Goal: Task Accomplishment & Management: Manage account settings

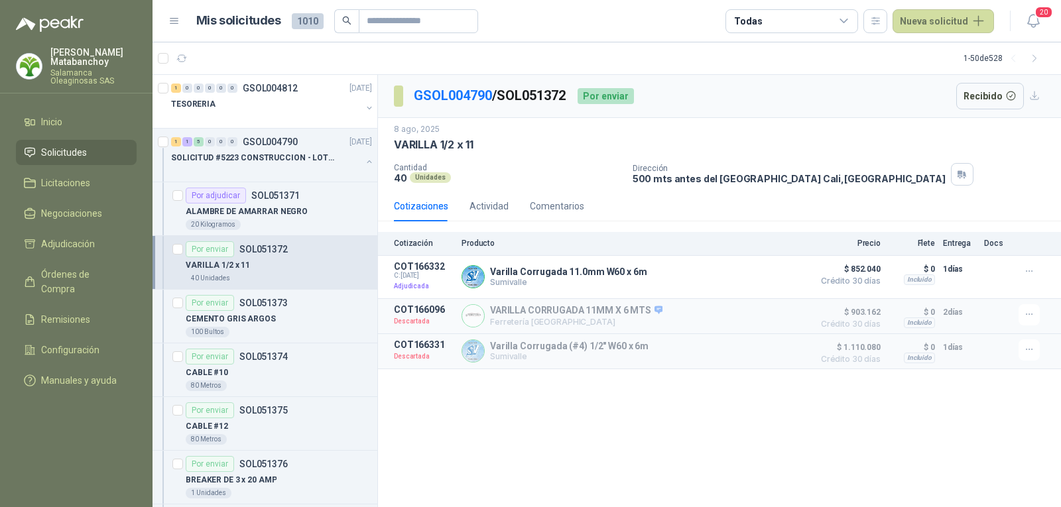
click at [56, 141] on link "Solicitudes" at bounding box center [76, 152] width 121 height 25
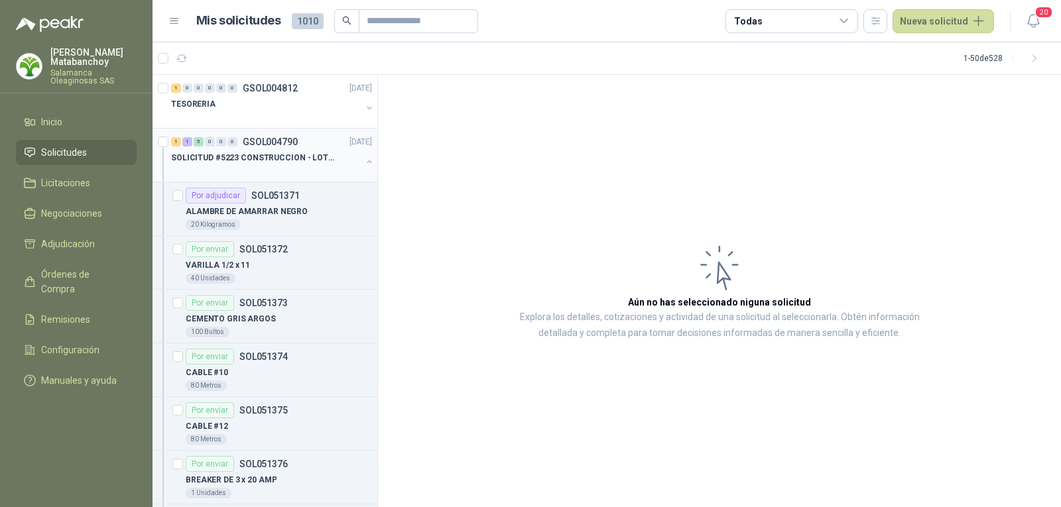
click at [364, 157] on button "button" at bounding box center [369, 162] width 11 height 11
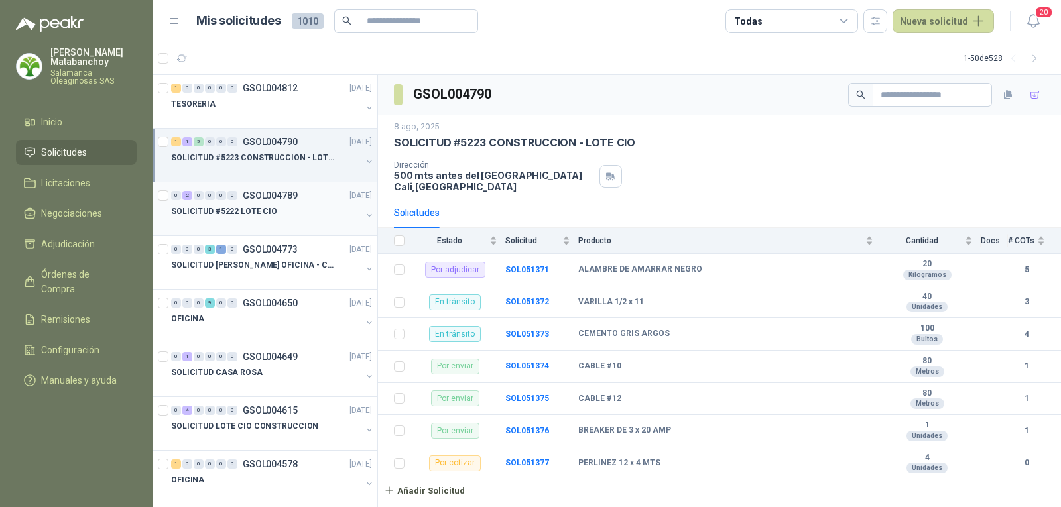
click at [237, 229] on div at bounding box center [266, 225] width 190 height 11
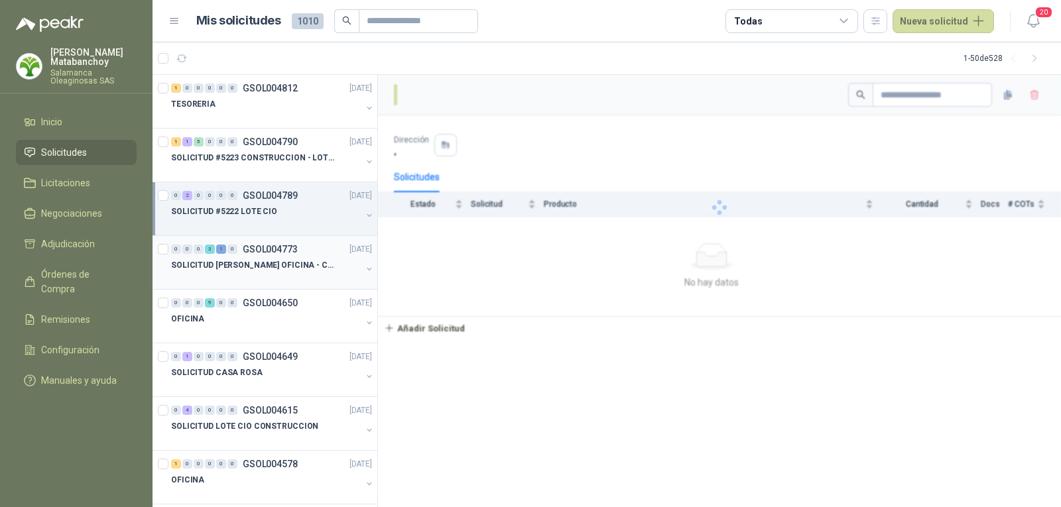
click at [261, 261] on p "SOLICITUD [PERSON_NAME] OFICINA - CALI" at bounding box center [253, 265] width 165 height 13
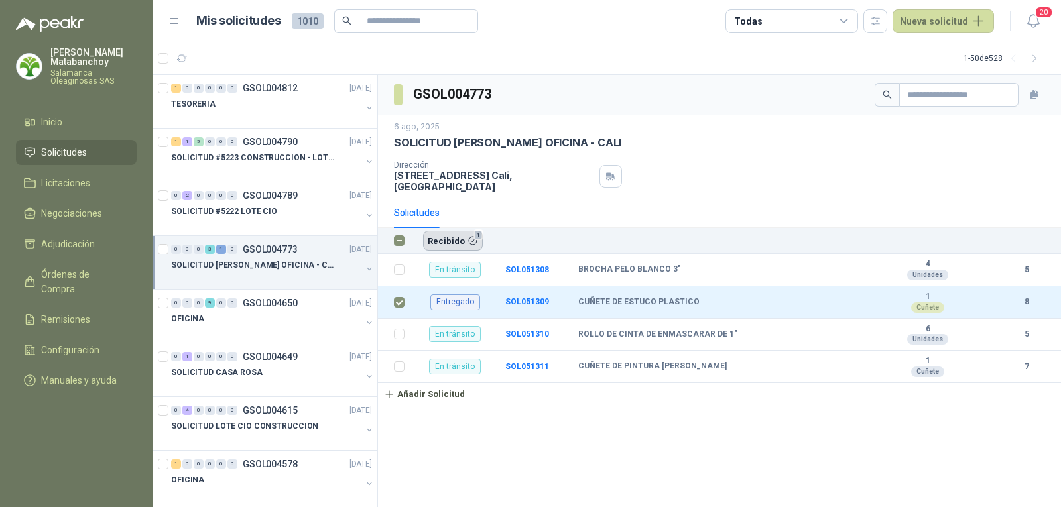
click at [447, 233] on button "Recibido 1" at bounding box center [453, 241] width 60 height 20
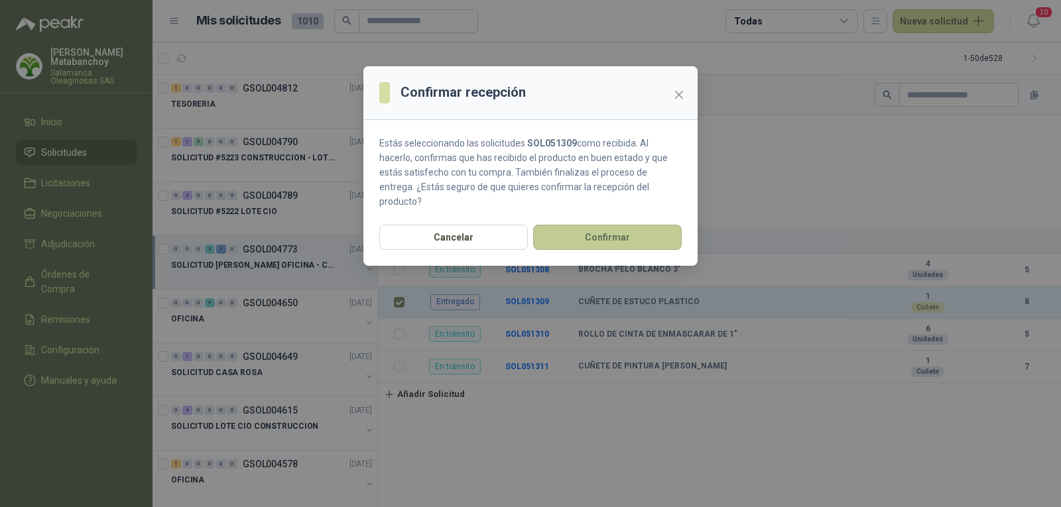
click at [621, 225] on button "Confirmar" at bounding box center [607, 237] width 149 height 25
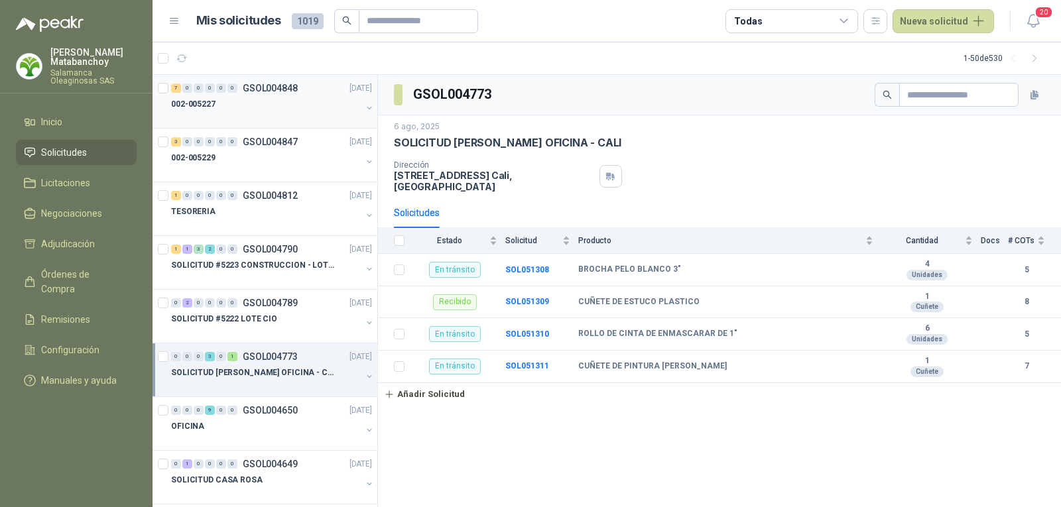
click at [261, 82] on div "7 0 0 0 0 0 GSOL004848 [DATE]" at bounding box center [273, 88] width 204 height 16
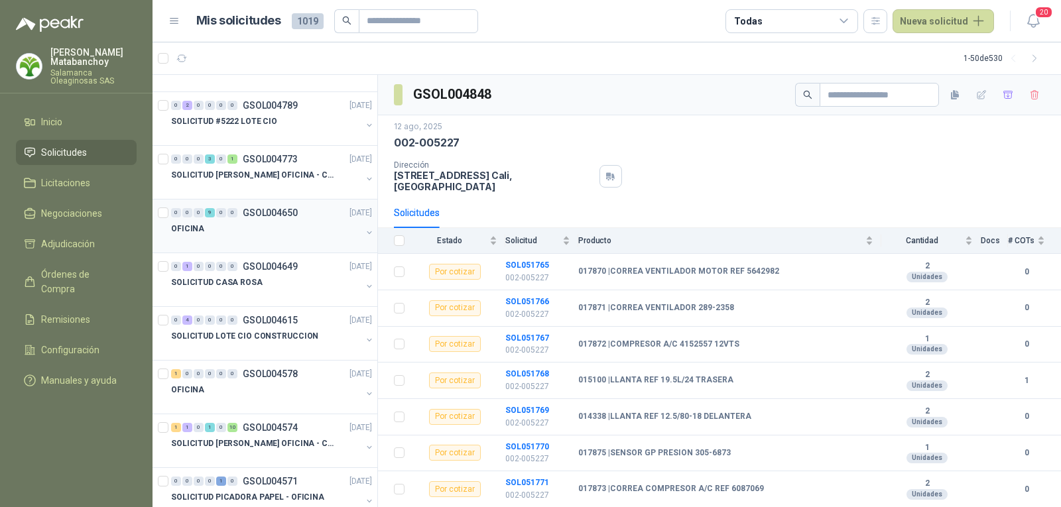
scroll to position [199, 0]
click at [267, 174] on p "SOLICITUD [PERSON_NAME] OFICINA - CALI" at bounding box center [253, 174] width 165 height 13
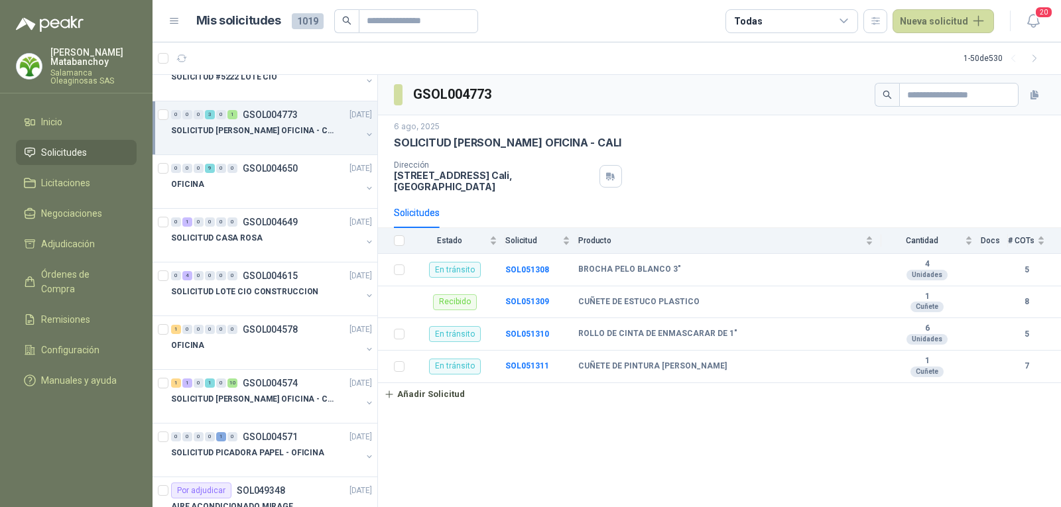
scroll to position [265, 0]
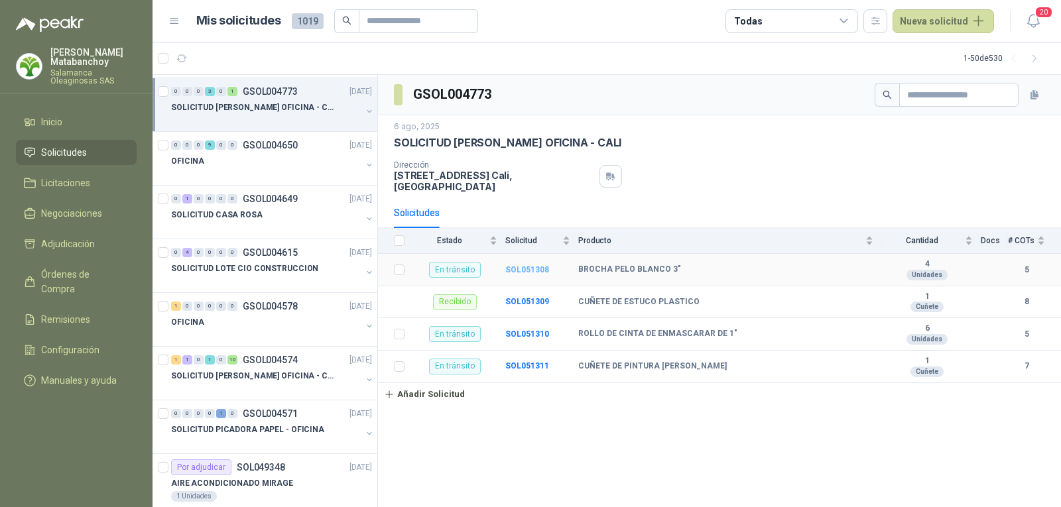
click at [525, 265] on b "SOL051308" at bounding box center [527, 269] width 44 height 9
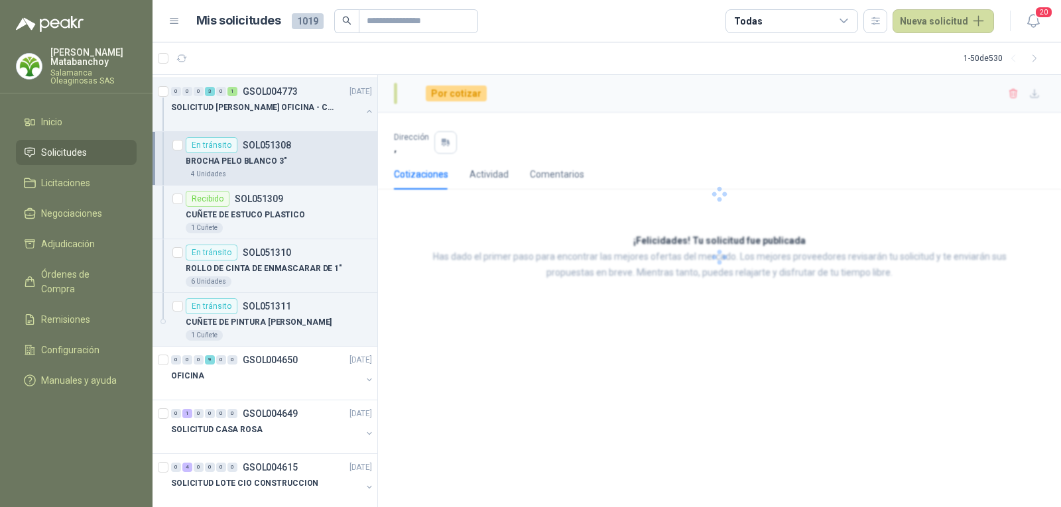
click at [526, 260] on div at bounding box center [719, 194] width 683 height 239
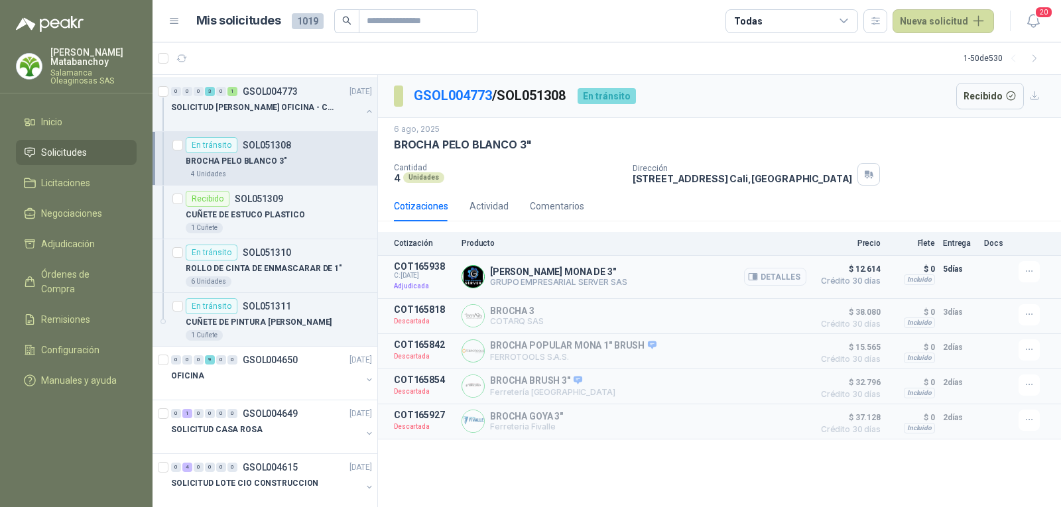
click at [763, 276] on button "Detalles" at bounding box center [775, 277] width 62 height 18
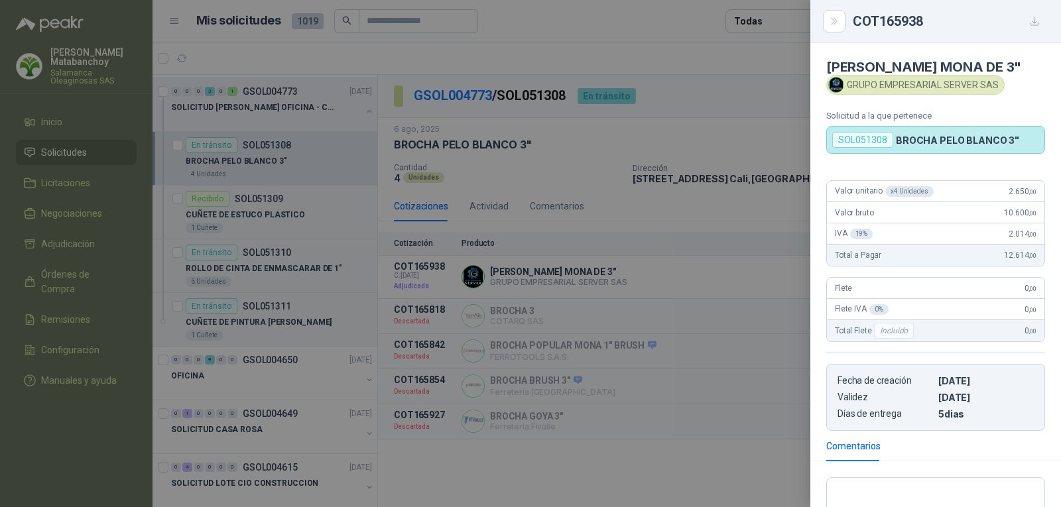
scroll to position [229, 0]
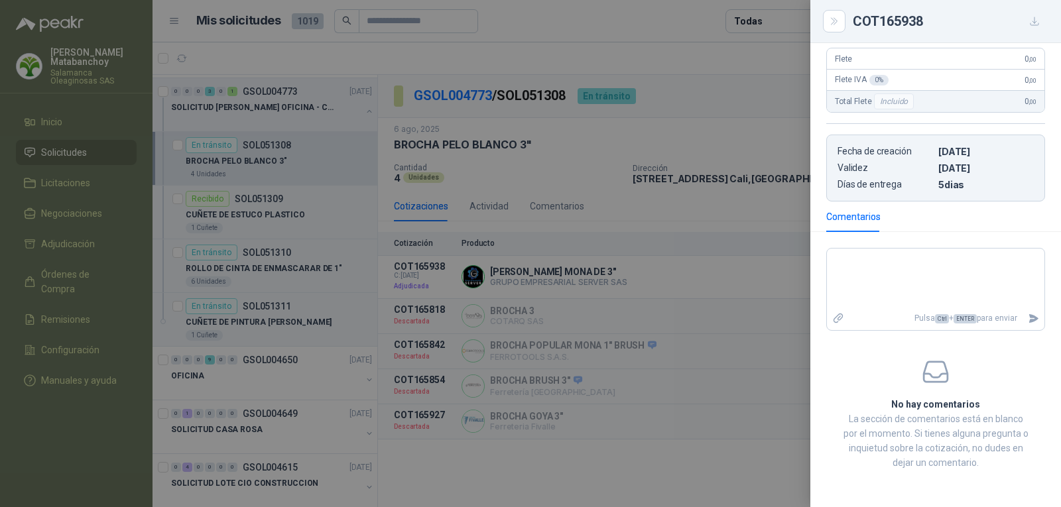
click at [227, 166] on div at bounding box center [530, 253] width 1061 height 507
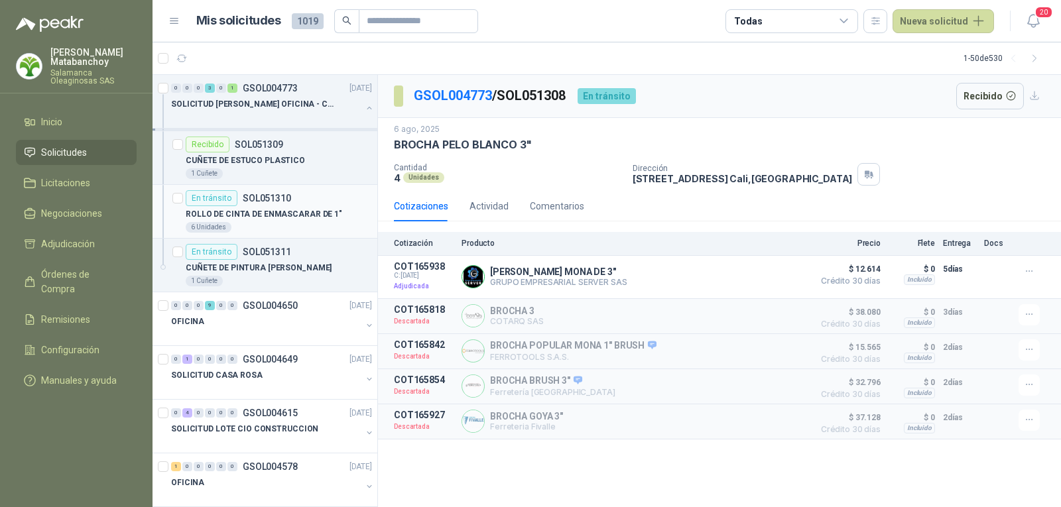
scroll to position [398, 0]
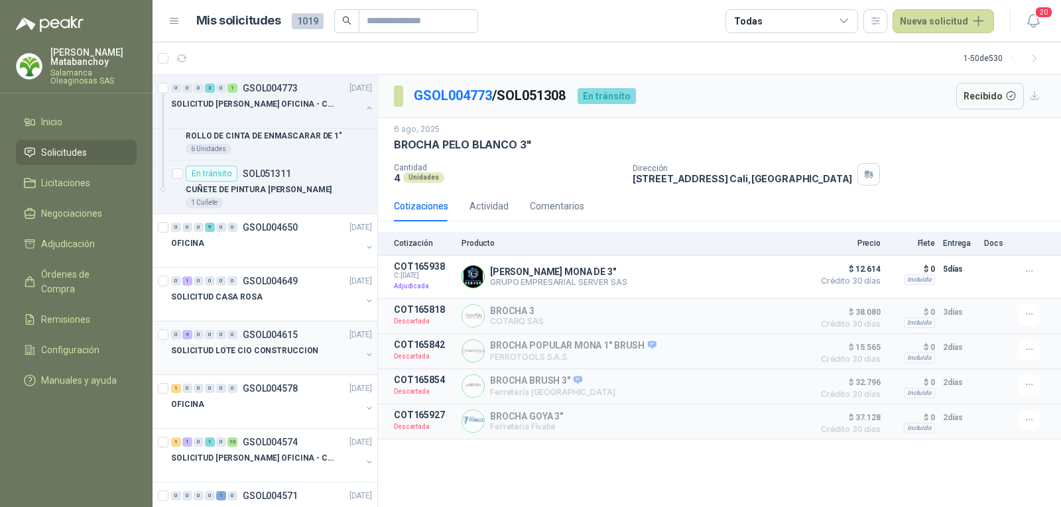
click at [277, 352] on p "SOLICITUD LOTE CIO CONSTRUCCION" at bounding box center [244, 351] width 147 height 13
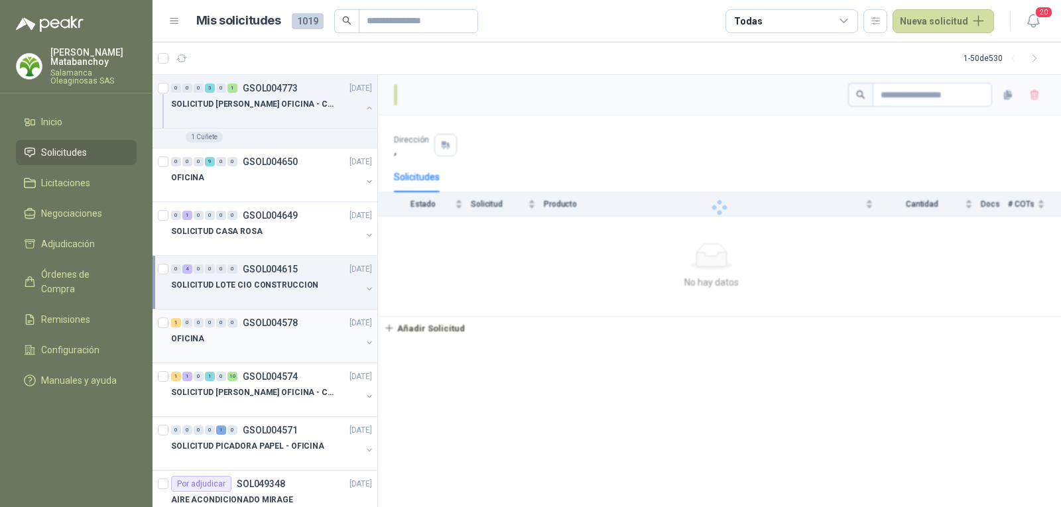
scroll to position [464, 0]
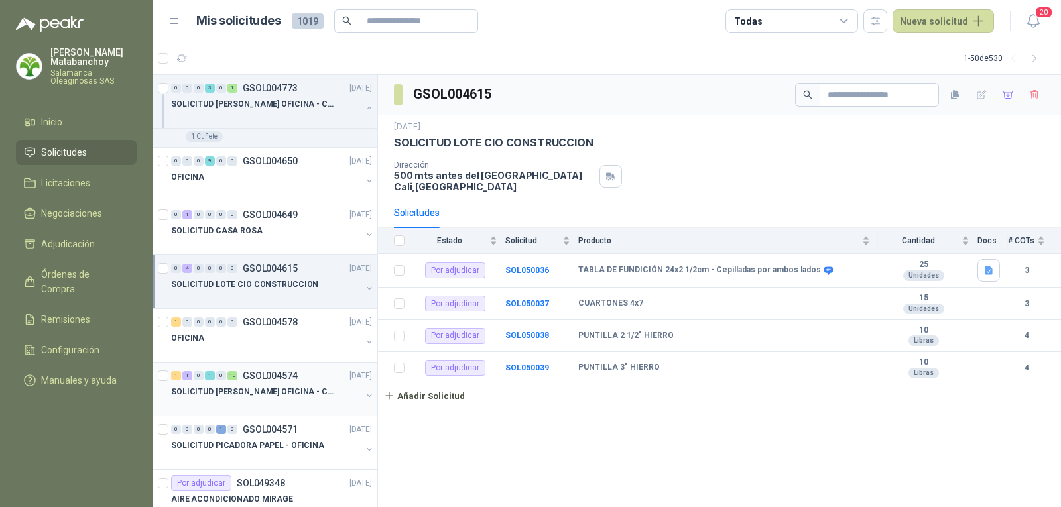
click at [278, 369] on div "1 1 0 1 0 10 GSOL004574 [DATE]" at bounding box center [273, 376] width 204 height 16
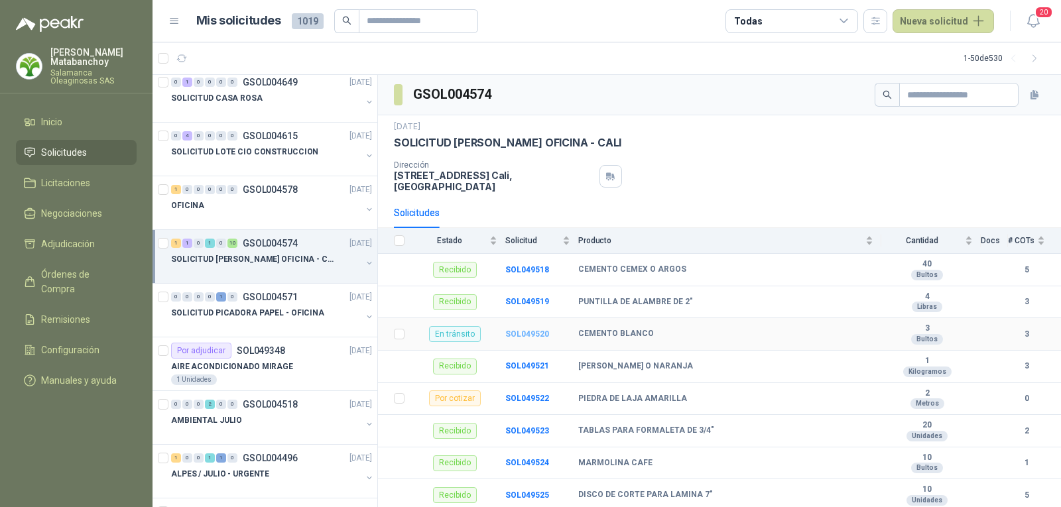
click at [518, 330] on b "SOL049520" at bounding box center [527, 334] width 44 height 9
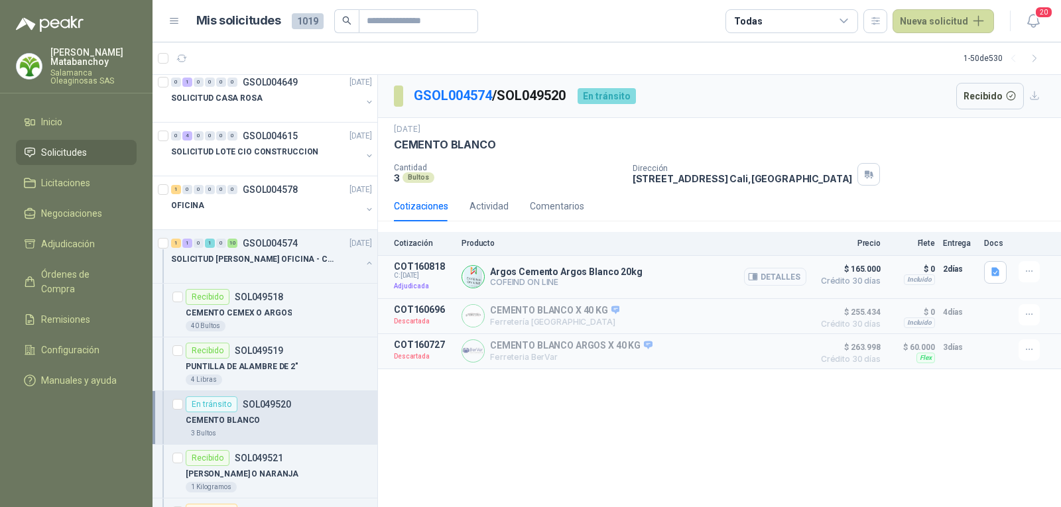
click at [787, 274] on button "Detalles" at bounding box center [775, 277] width 62 height 18
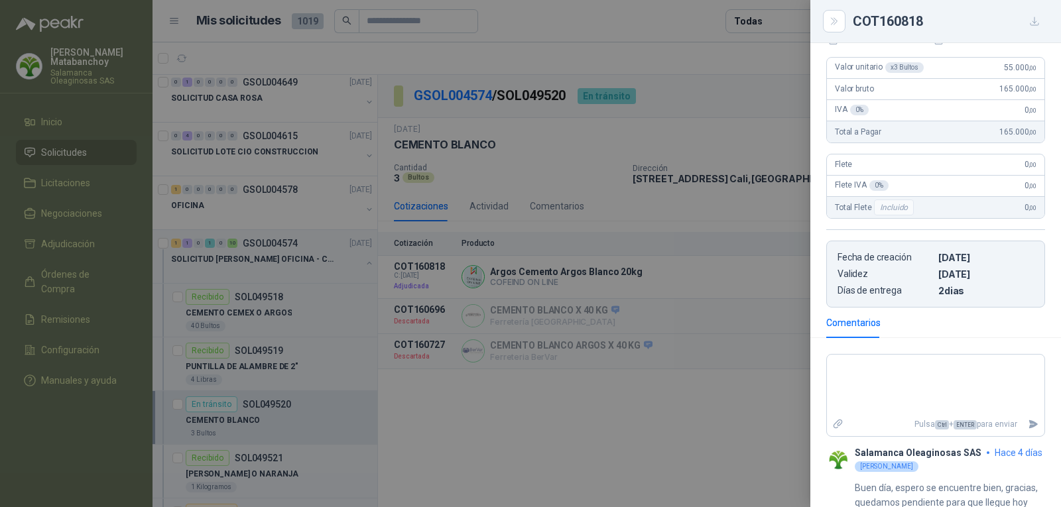
scroll to position [382, 0]
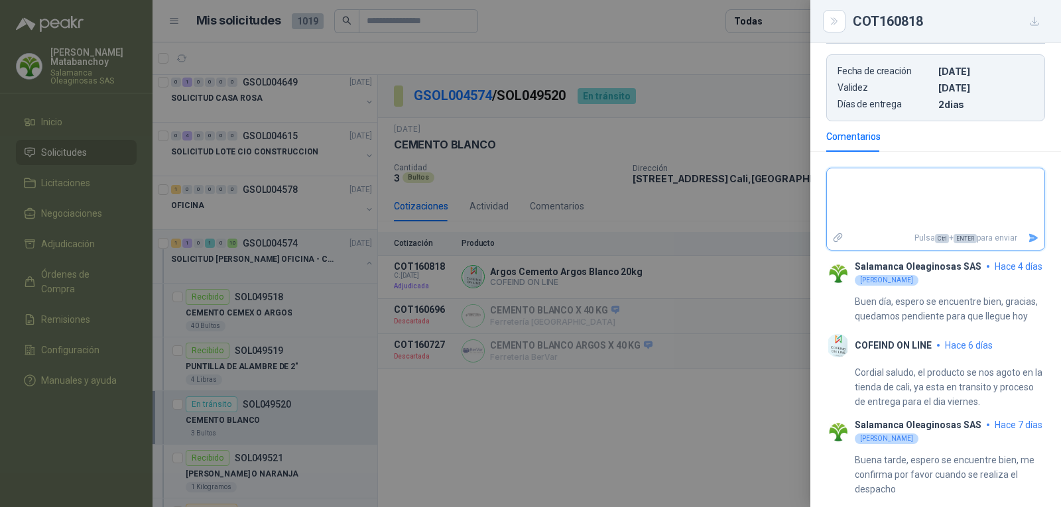
click at [930, 202] on textarea at bounding box center [936, 199] width 218 height 56
type textarea "*"
type textarea "**"
type textarea "***"
type textarea "****"
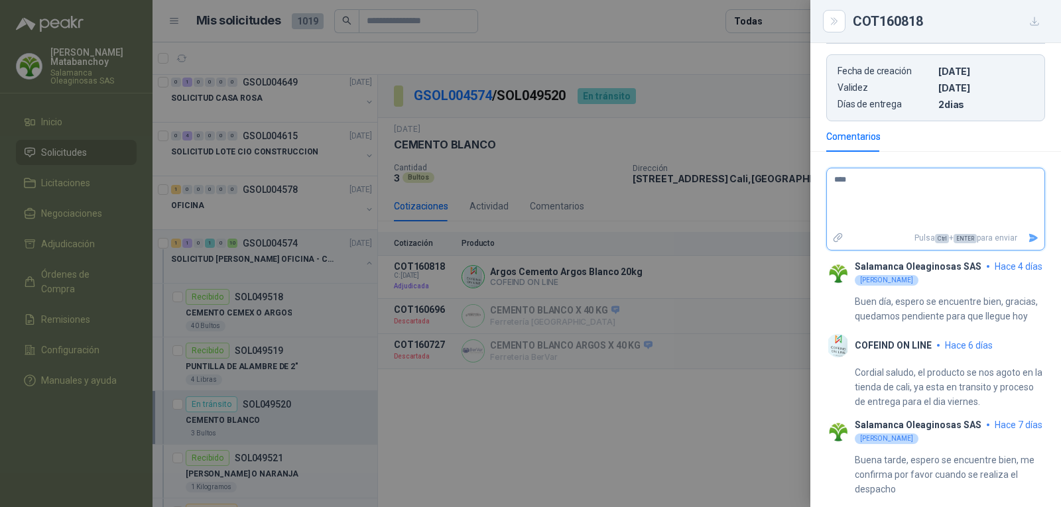
type textarea "****"
type textarea "******"
type textarea "*******"
type textarea "********"
type textarea "*********"
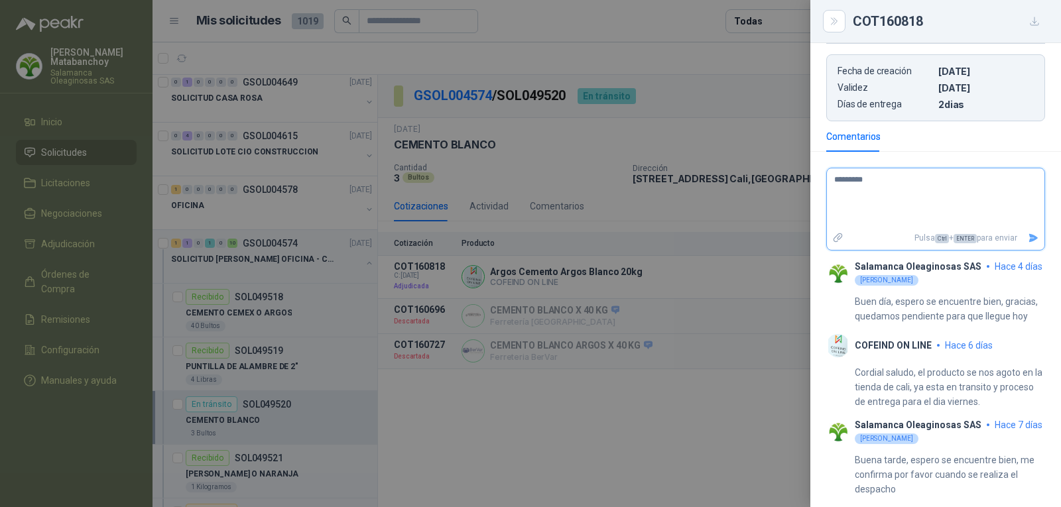
type textarea "*********"
type textarea "********"
type textarea "*******"
type textarea "******"
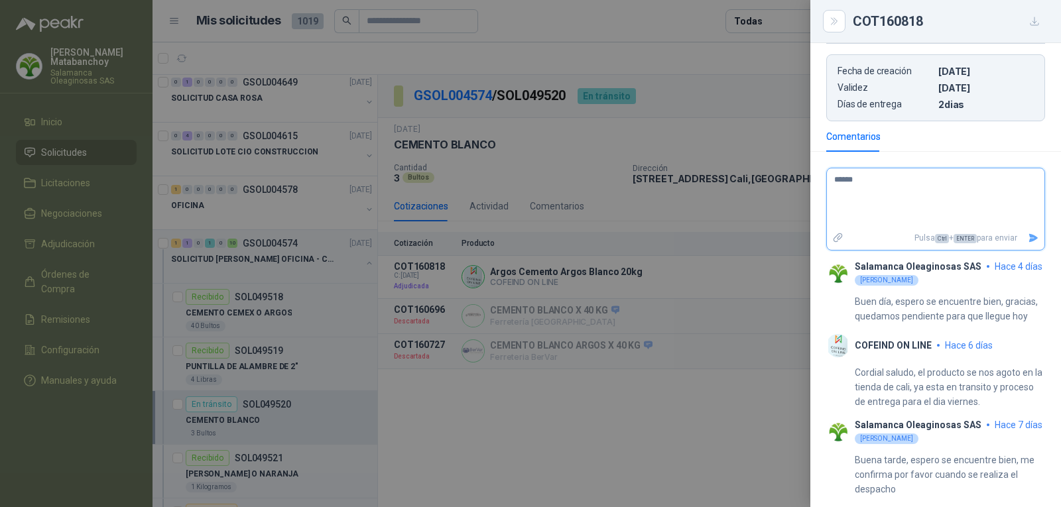
type textarea "****"
type textarea "***"
type textarea "**"
type textarea "*"
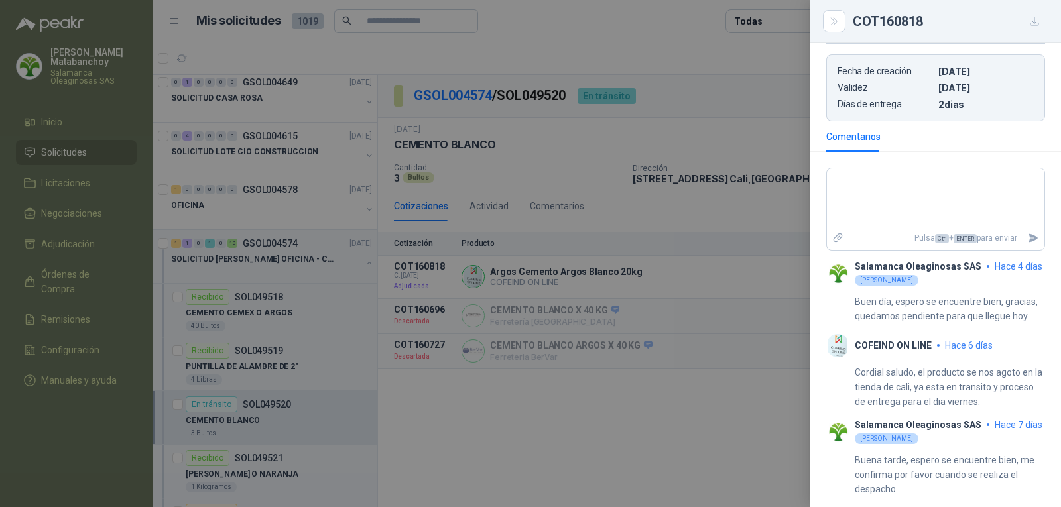
click at [769, 314] on div at bounding box center [530, 253] width 1061 height 507
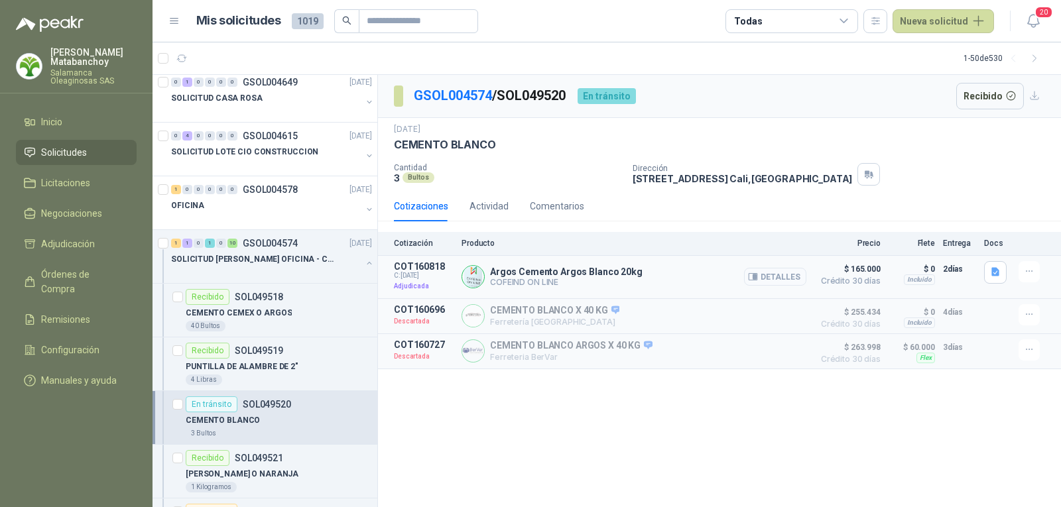
click at [762, 280] on button "Detalles" at bounding box center [775, 277] width 62 height 18
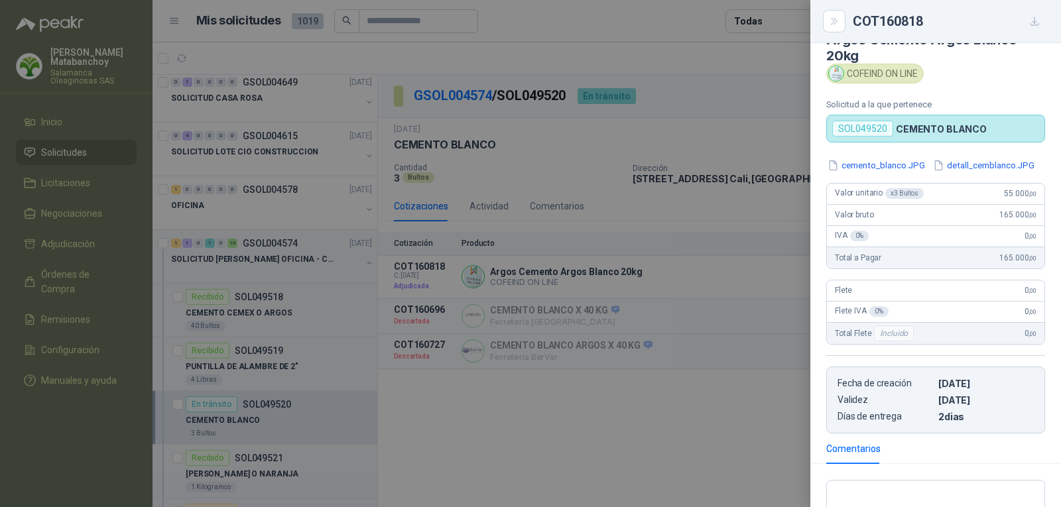
scroll to position [0, 0]
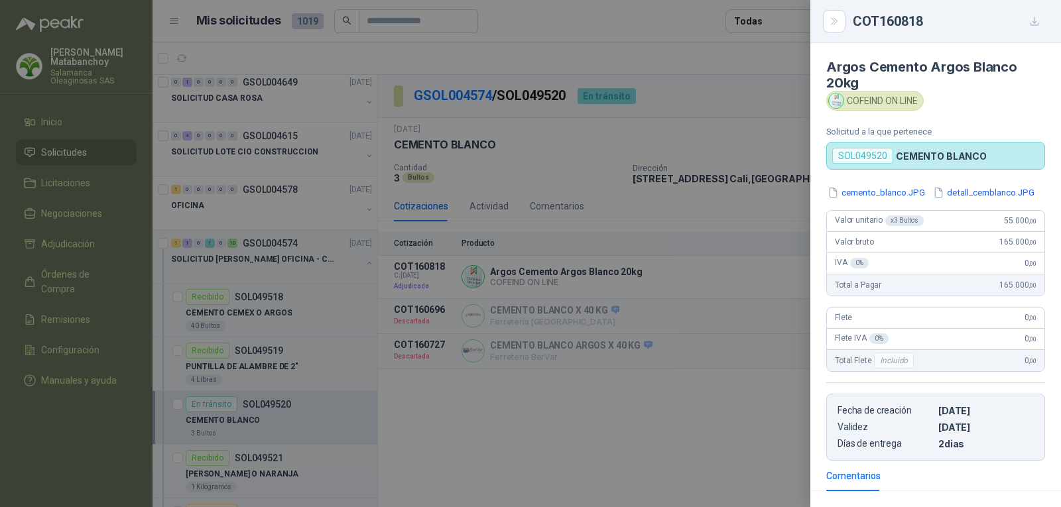
click at [597, 176] on div at bounding box center [530, 253] width 1061 height 507
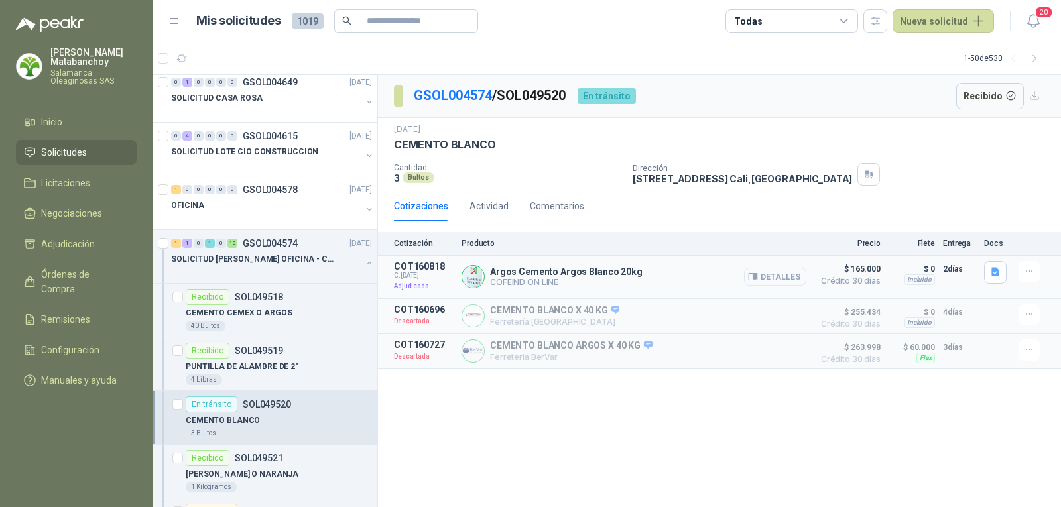
click at [787, 269] on button "Detalles" at bounding box center [775, 277] width 62 height 18
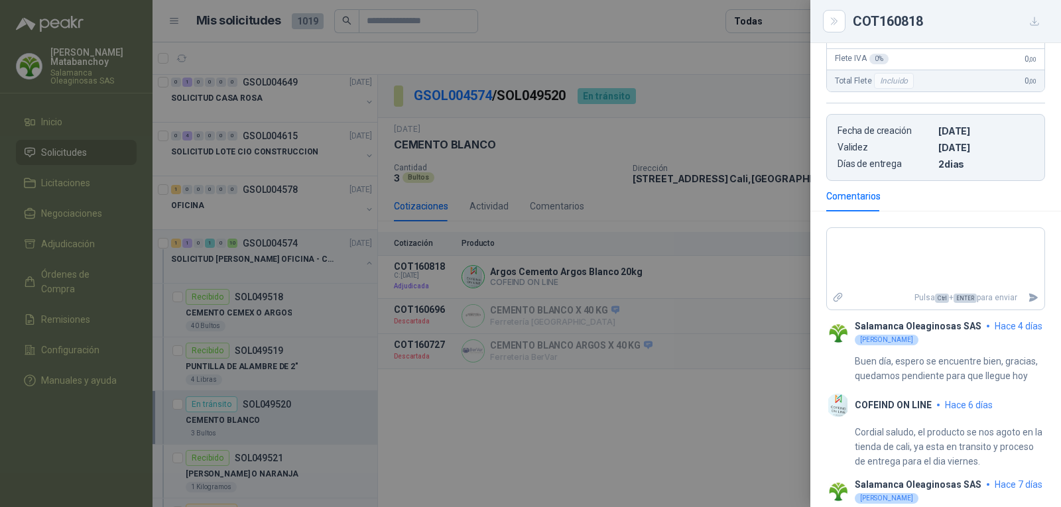
scroll to position [382, 0]
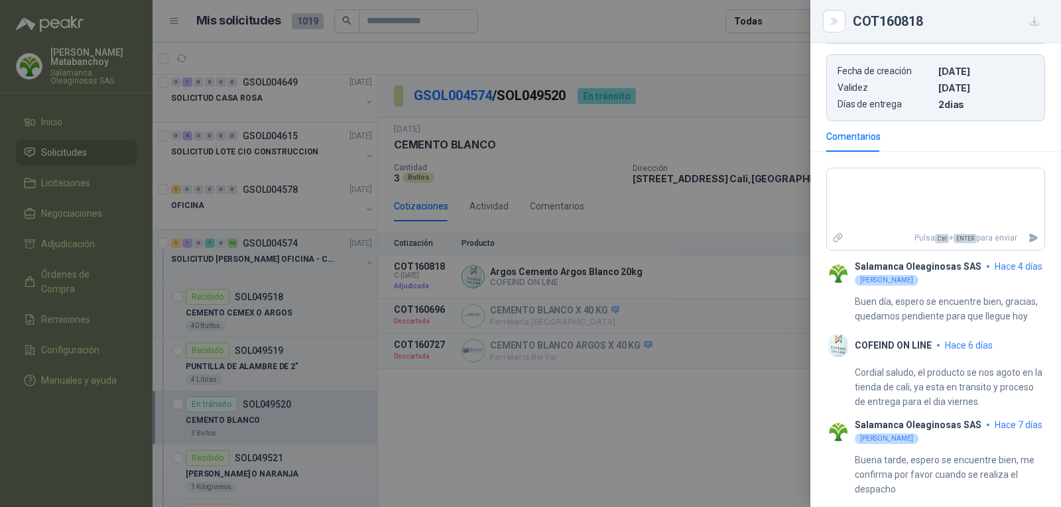
click at [533, 218] on div at bounding box center [530, 253] width 1061 height 507
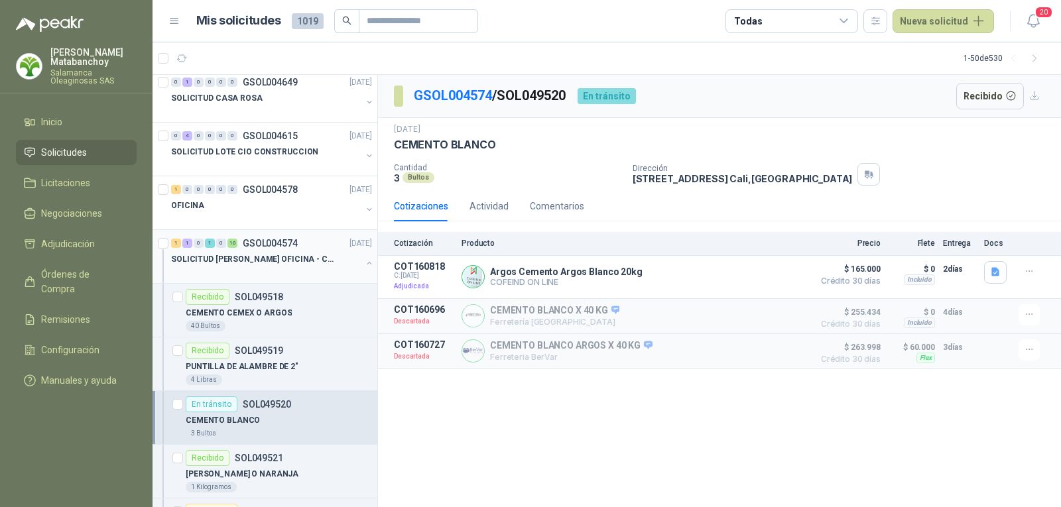
click at [364, 264] on button "button" at bounding box center [369, 263] width 11 height 11
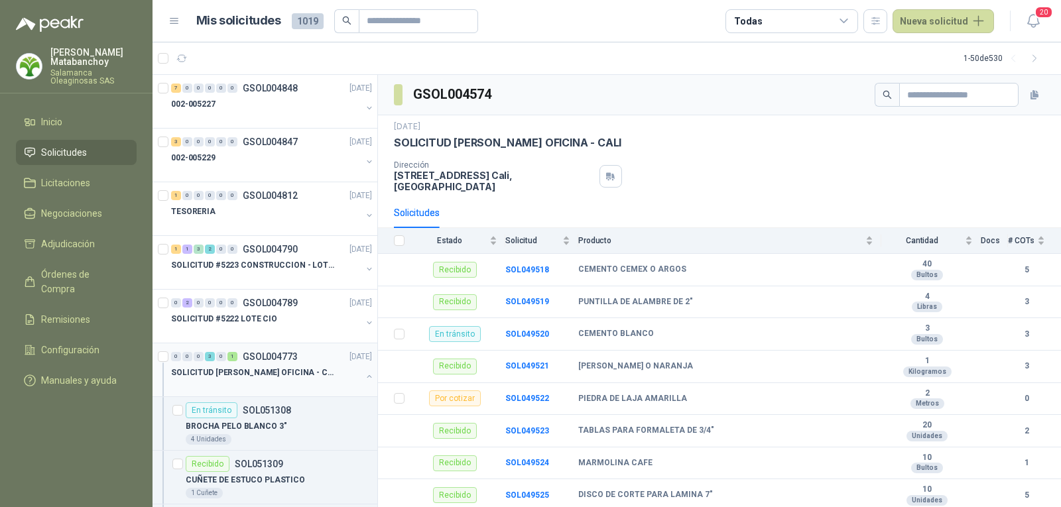
click at [364, 373] on button "button" at bounding box center [369, 376] width 11 height 11
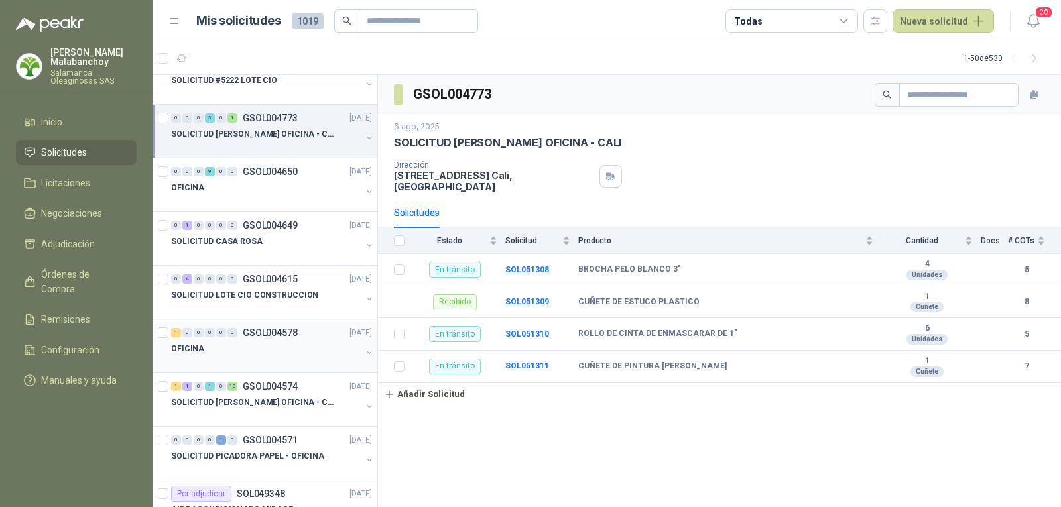
scroll to position [265, 0]
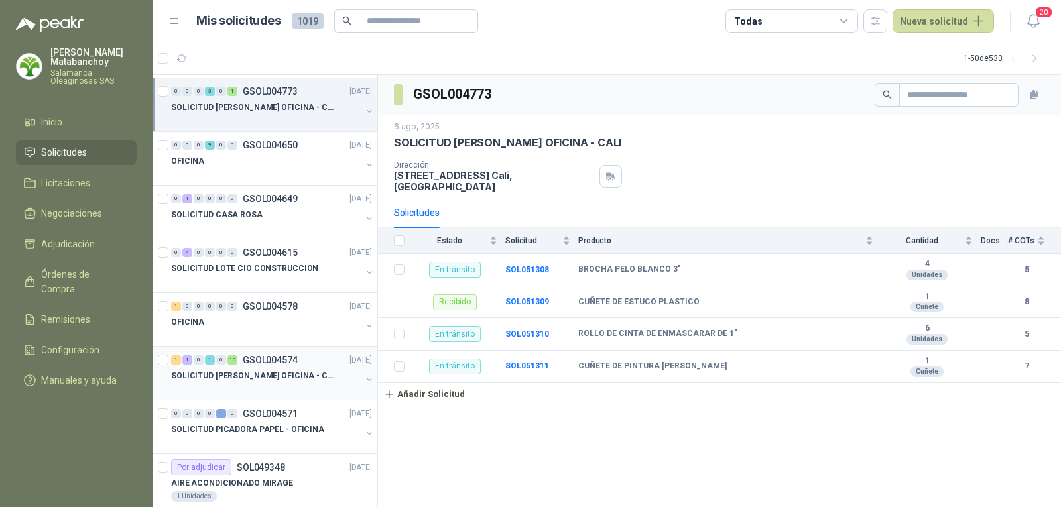
click at [263, 375] on p "SOLICITUD [PERSON_NAME] OFICINA - CALI" at bounding box center [253, 376] width 165 height 13
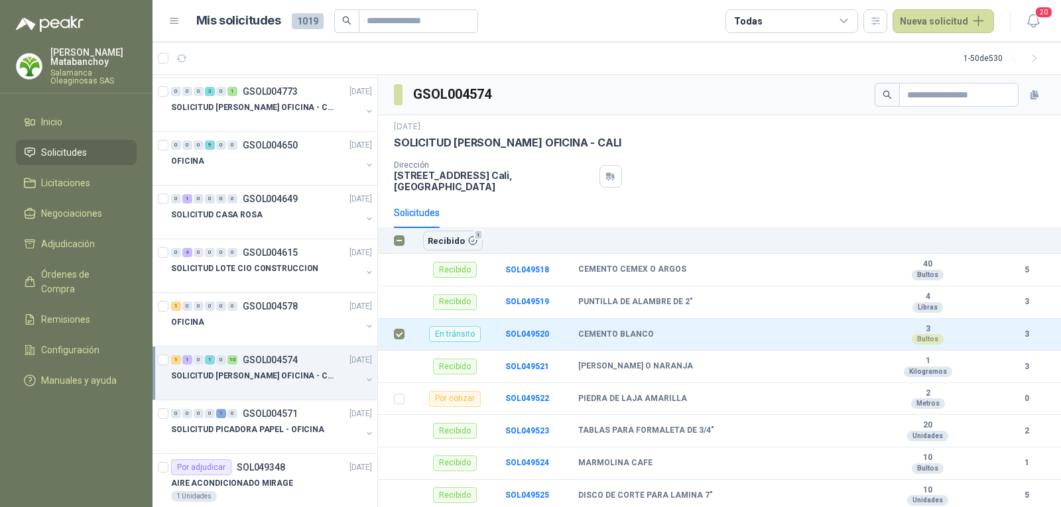
click at [454, 243] on th "Recibido 1" at bounding box center [737, 241] width 649 height 26
click at [451, 235] on button "Recibido 1" at bounding box center [453, 241] width 60 height 20
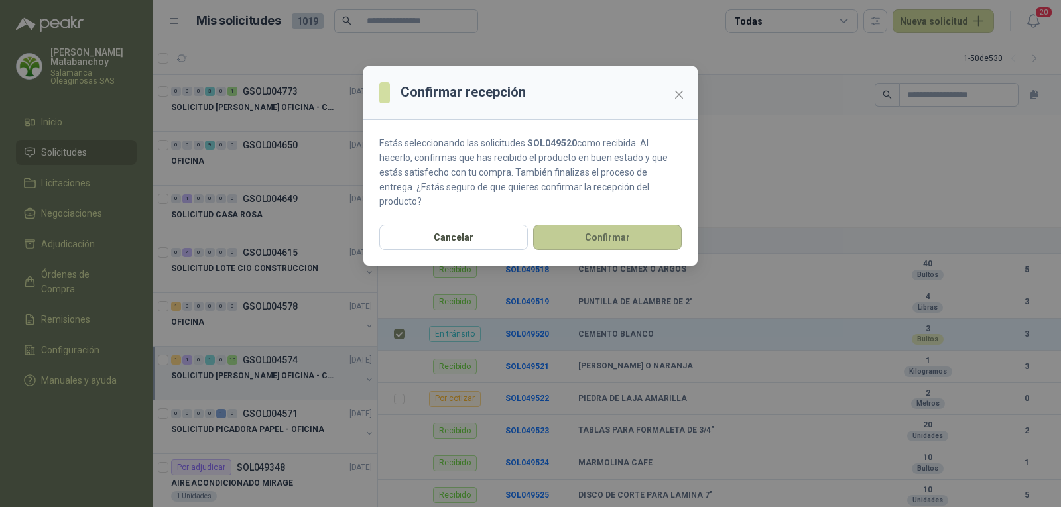
click at [592, 225] on button "Confirmar" at bounding box center [607, 237] width 149 height 25
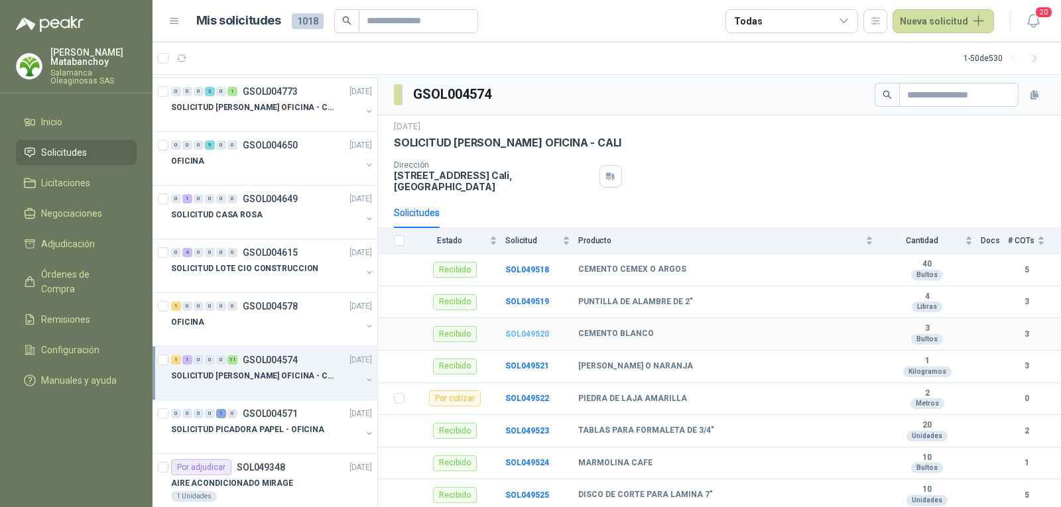
click at [522, 330] on b "SOL049520" at bounding box center [527, 334] width 44 height 9
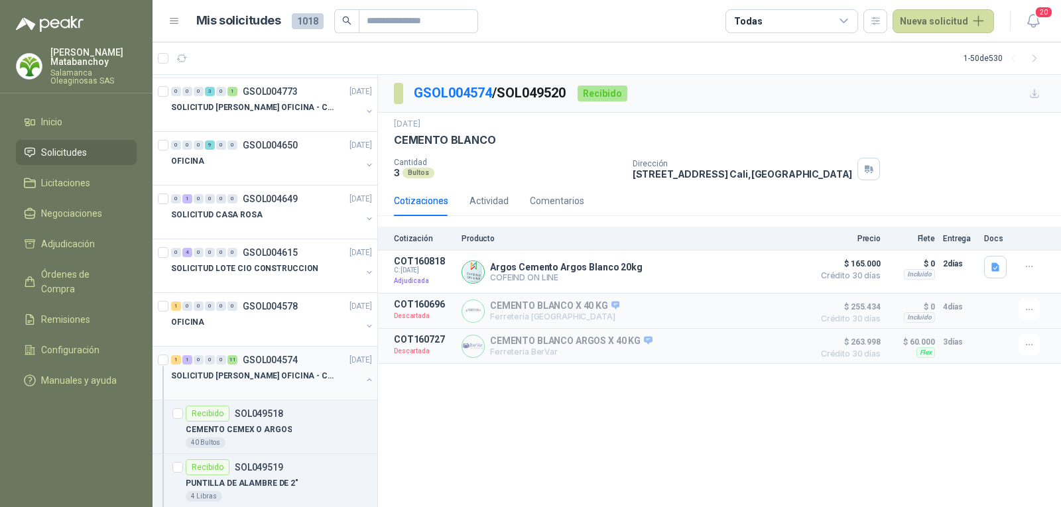
click at [243, 382] on p "SOLICITUD [PERSON_NAME] OFICINA - CALI" at bounding box center [253, 376] width 165 height 13
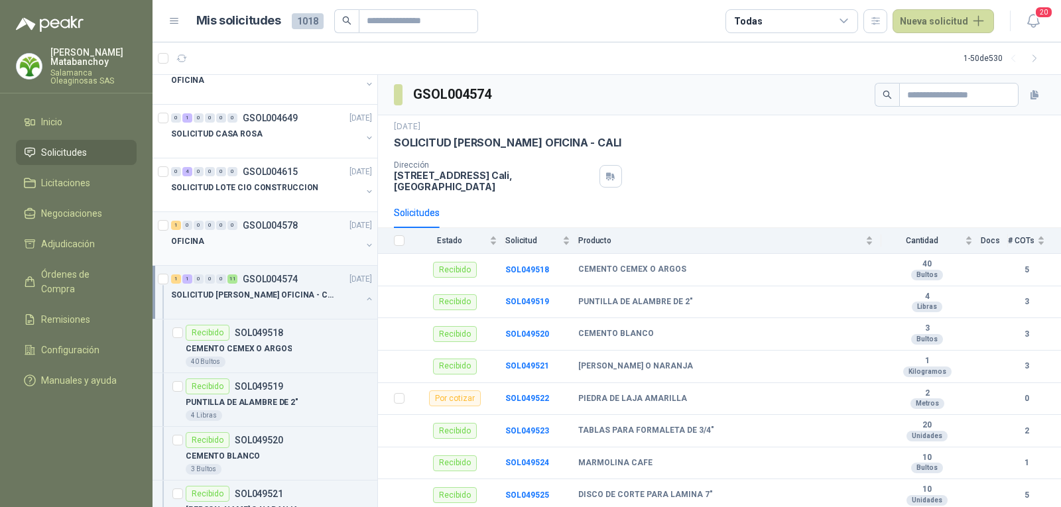
scroll to position [398, 0]
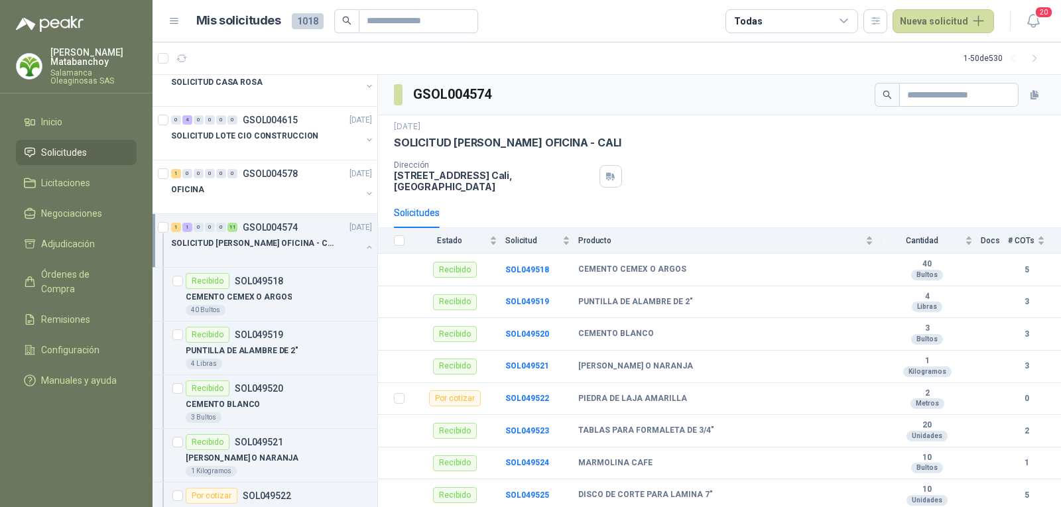
click at [364, 247] on button "button" at bounding box center [369, 247] width 11 height 11
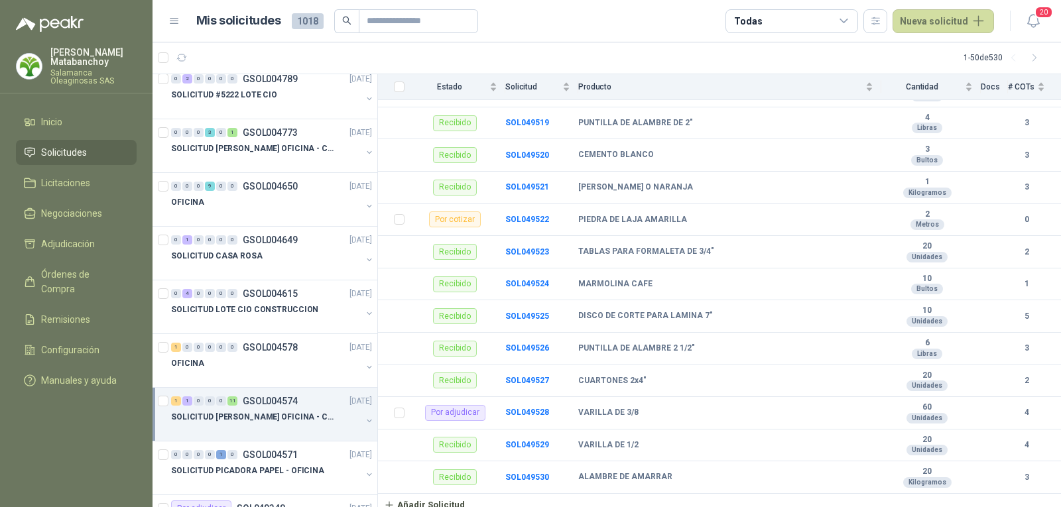
scroll to position [0, 0]
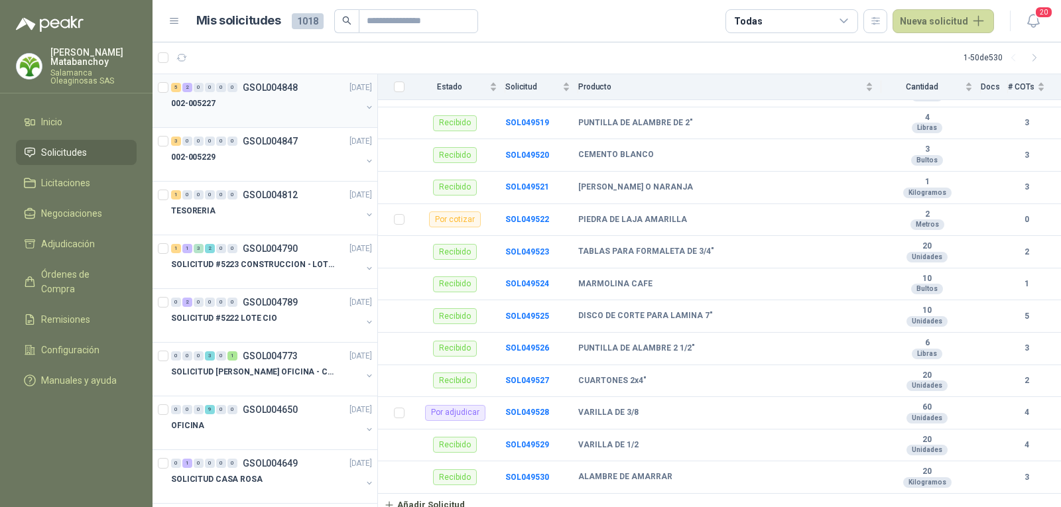
click at [265, 119] on div at bounding box center [266, 116] width 190 height 11
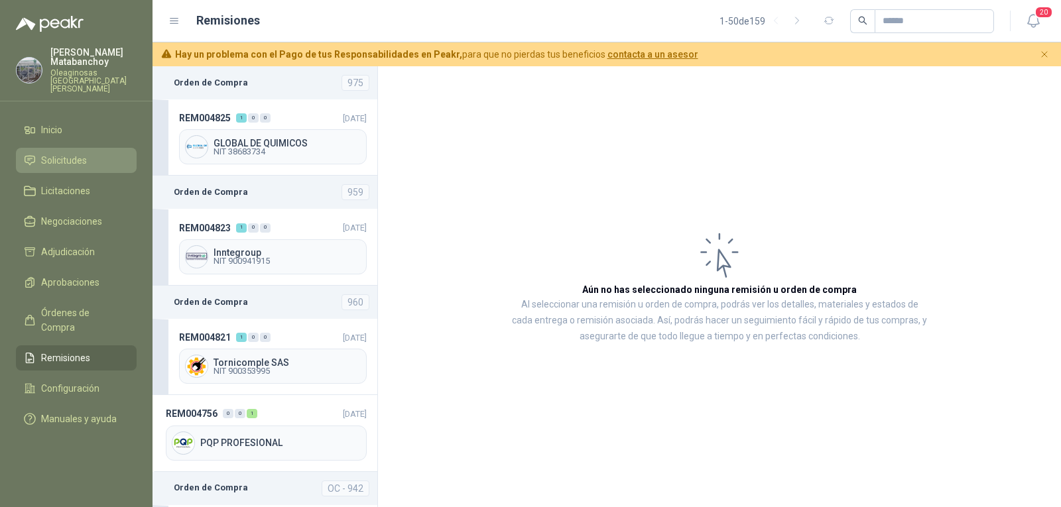
click at [66, 153] on span "Solicitudes" at bounding box center [64, 160] width 46 height 15
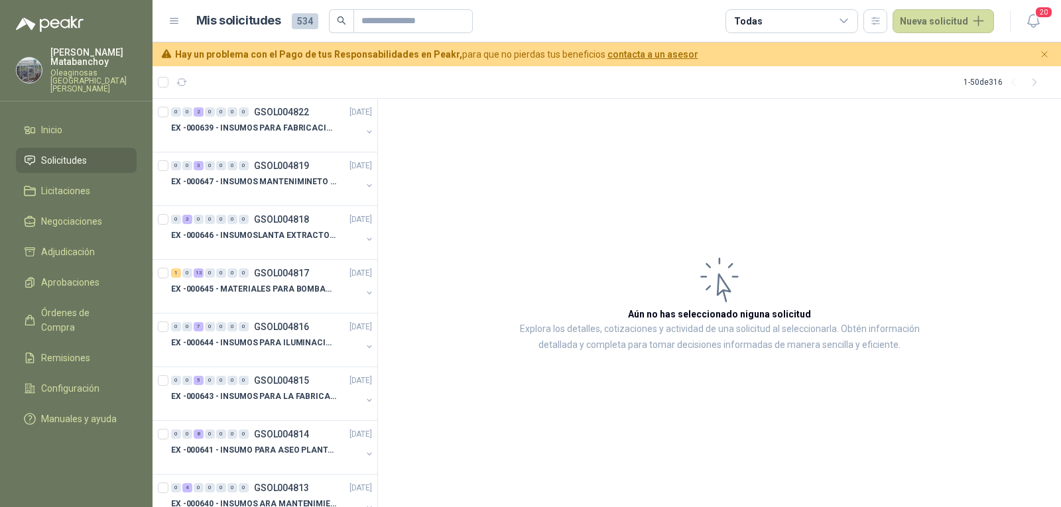
click at [96, 65] on p "Tatiana Matabanchoy" at bounding box center [93, 57] width 86 height 19
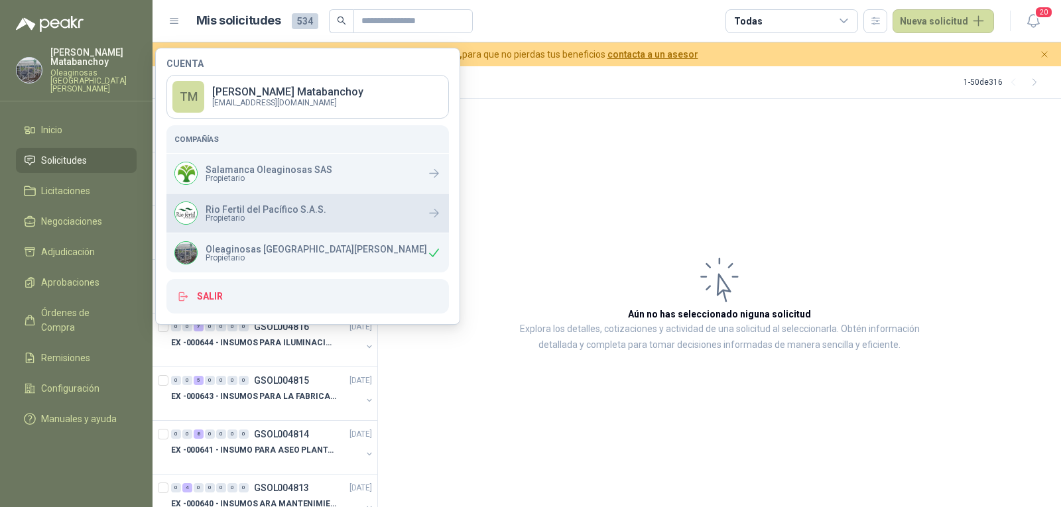
click at [233, 214] on span "Propietario" at bounding box center [266, 218] width 121 height 8
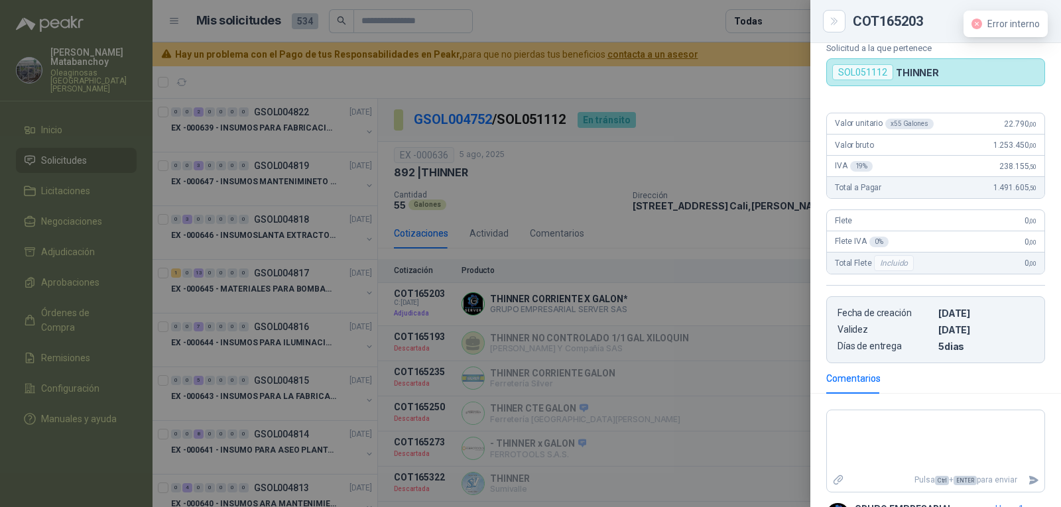
scroll to position [208, 0]
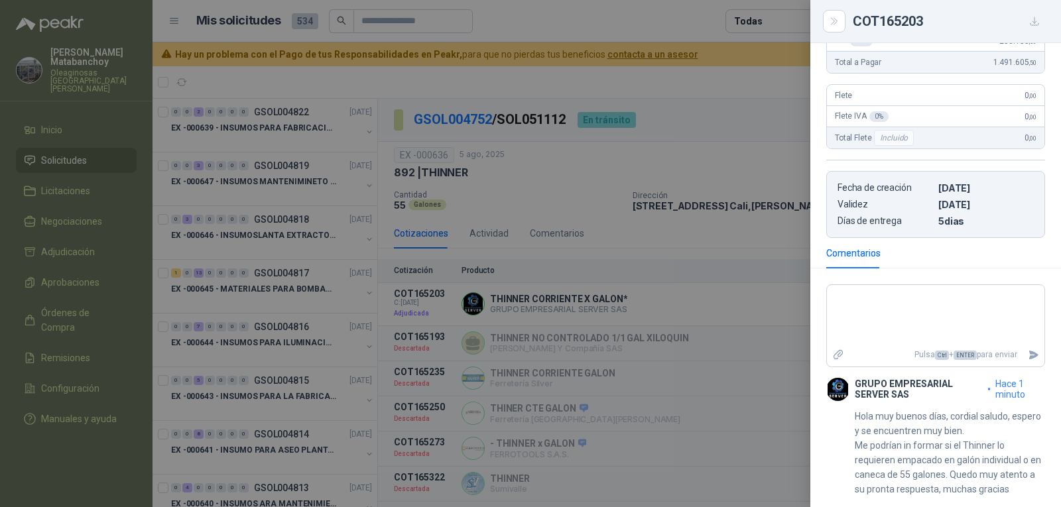
click at [698, 270] on div at bounding box center [530, 253] width 1061 height 507
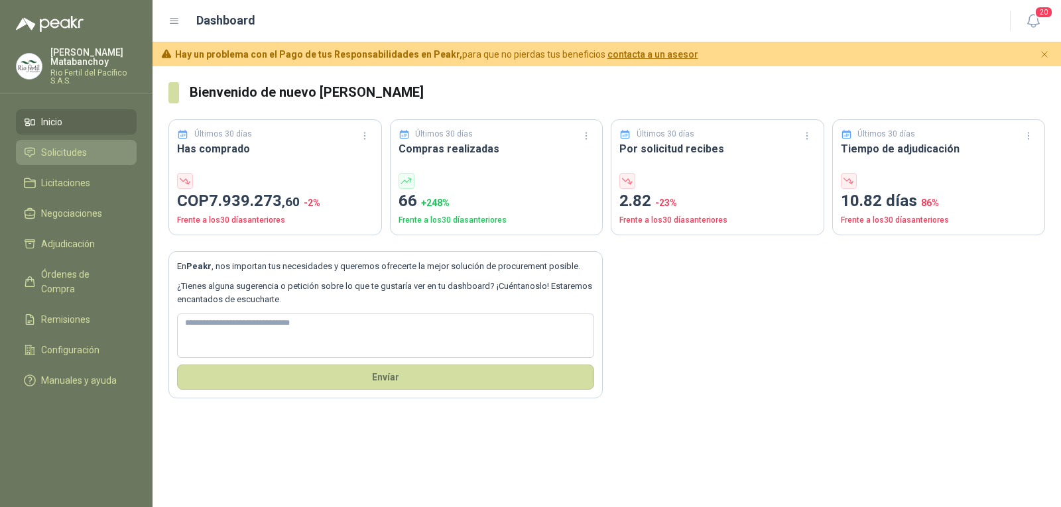
click at [72, 158] on span "Solicitudes" at bounding box center [64, 152] width 46 height 15
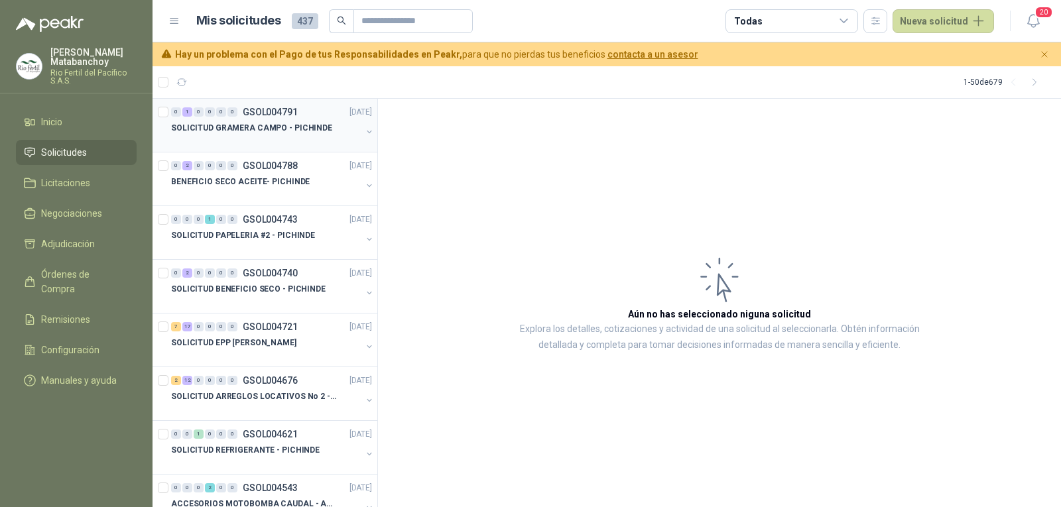
click at [257, 119] on div "0 1 0 0 0 0 GSOL004791 08/08/25" at bounding box center [273, 112] width 204 height 16
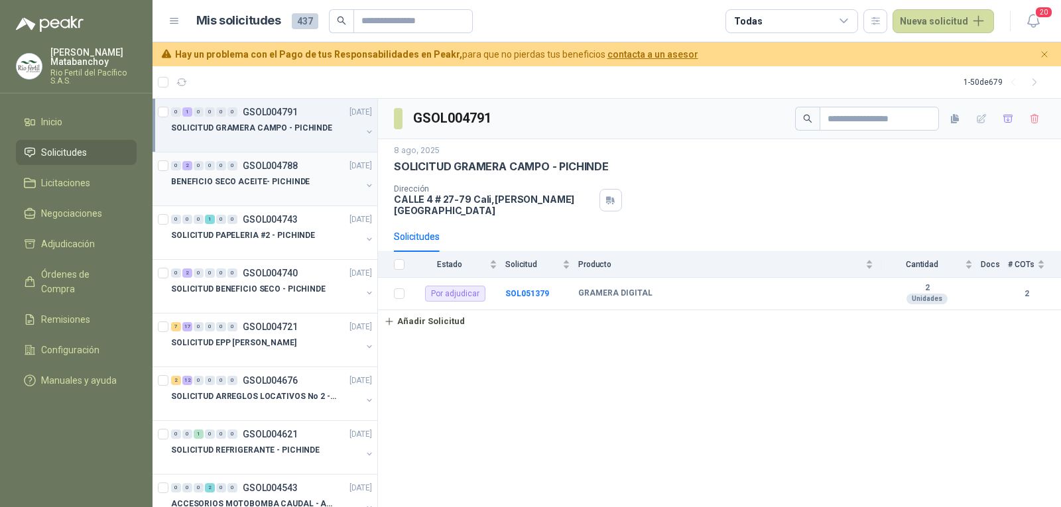
click at [273, 182] on p "BENEFICIO SECO ACEITE- PICHINDE" at bounding box center [240, 182] width 139 height 13
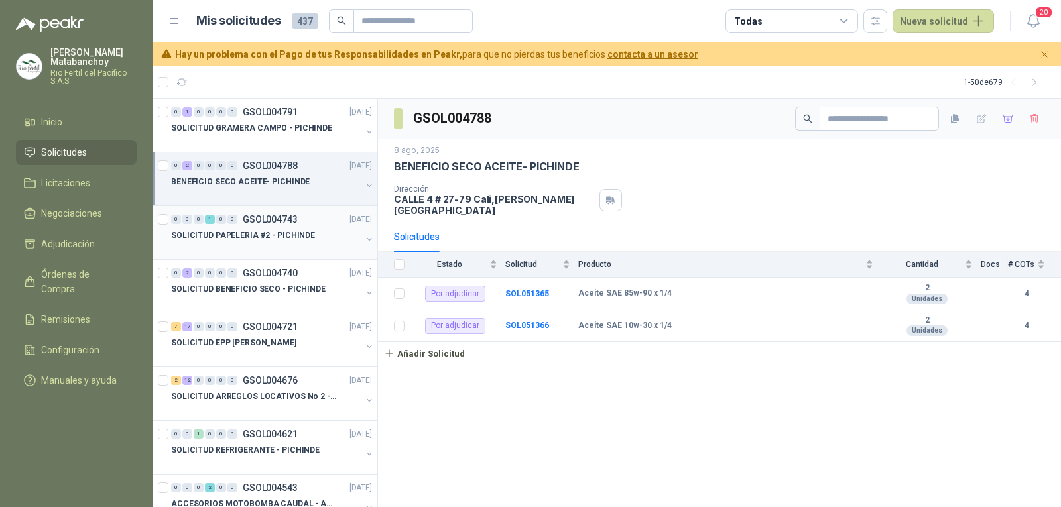
click at [278, 240] on p "SOLICITUD PAPELERIA #2 - PICHINDE" at bounding box center [243, 235] width 144 height 13
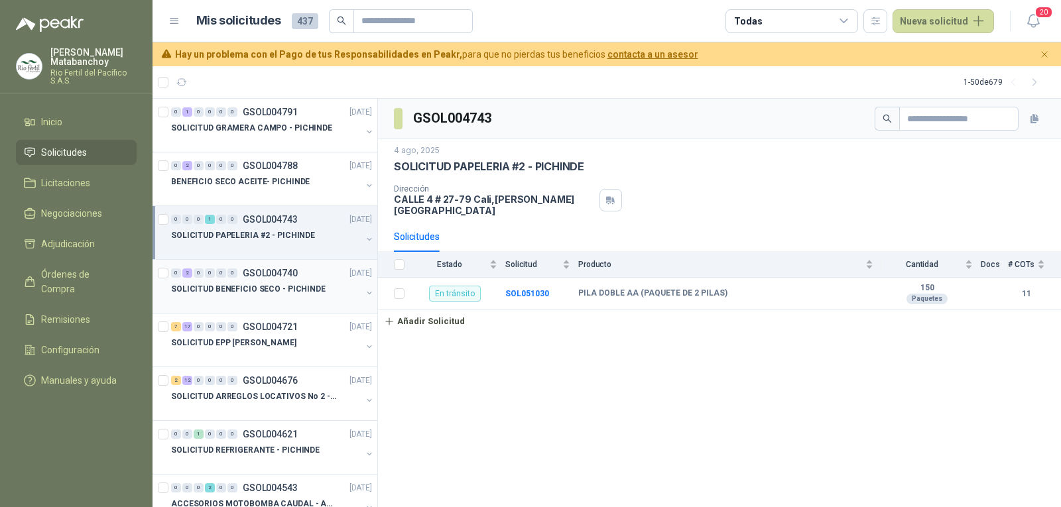
click at [253, 300] on div at bounding box center [266, 302] width 190 height 11
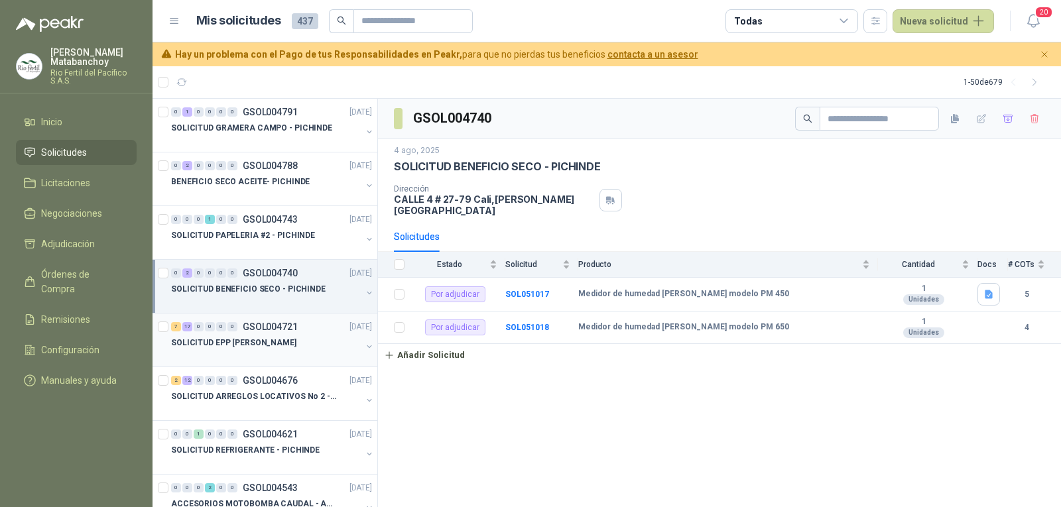
click at [287, 337] on p "SOLICITUD EPP JULIO - PICHINDE" at bounding box center [233, 343] width 125 height 13
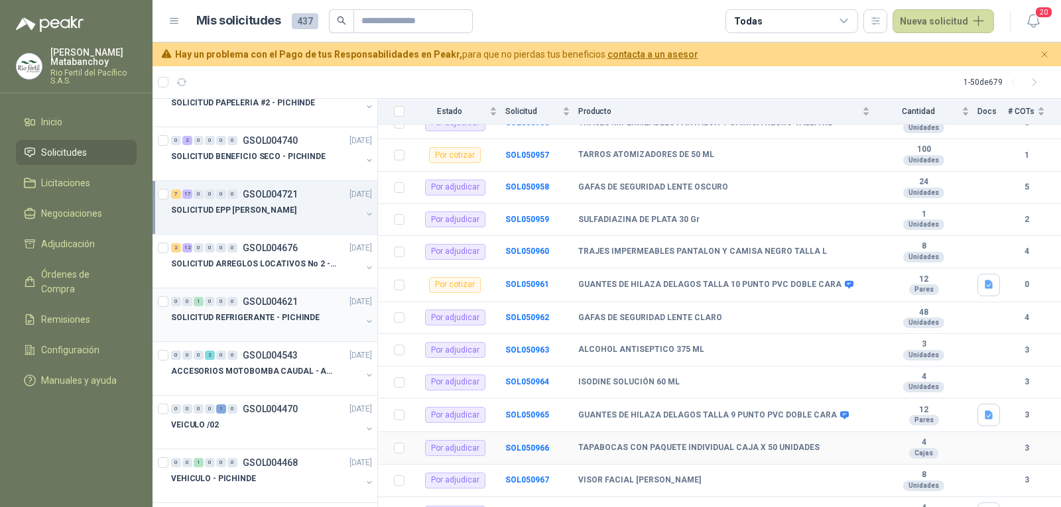
scroll to position [563, 0]
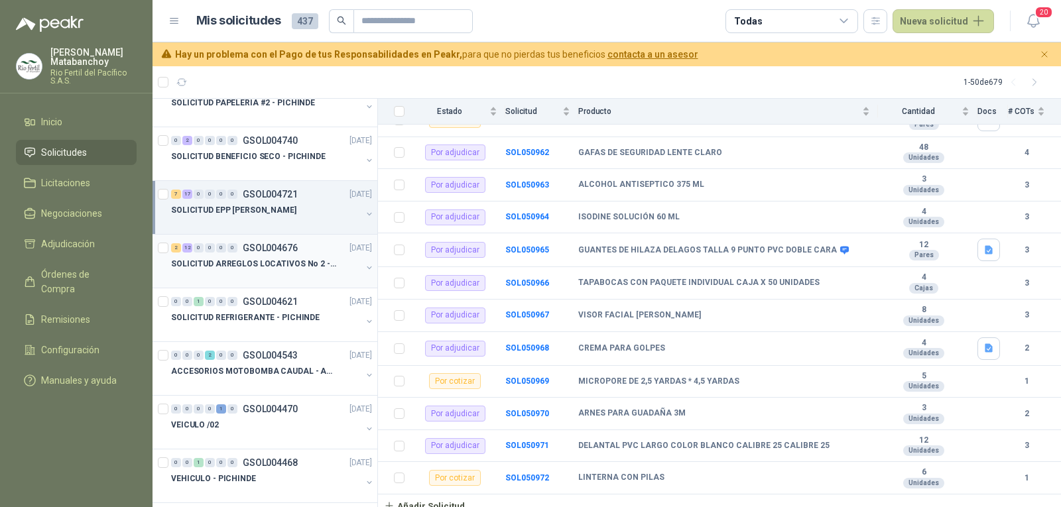
click at [246, 276] on div at bounding box center [266, 277] width 190 height 11
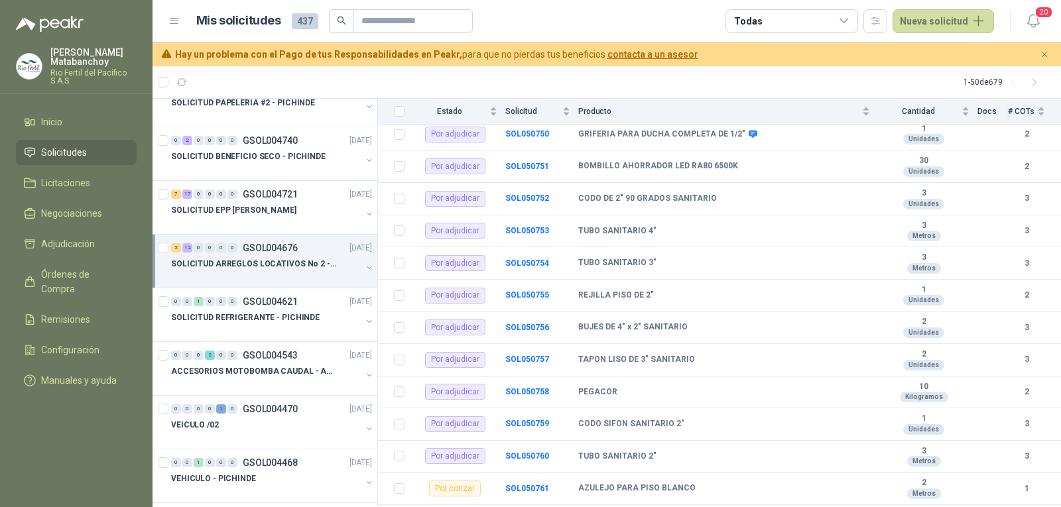
scroll to position [245, 0]
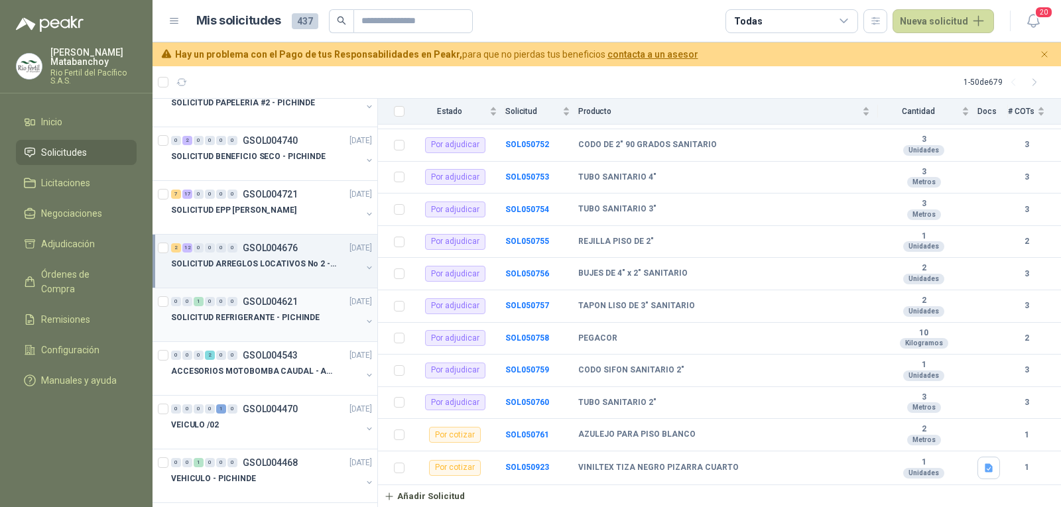
click at [249, 319] on p "SOLICITUD REFRIGERANTE - PICHINDE" at bounding box center [245, 318] width 149 height 13
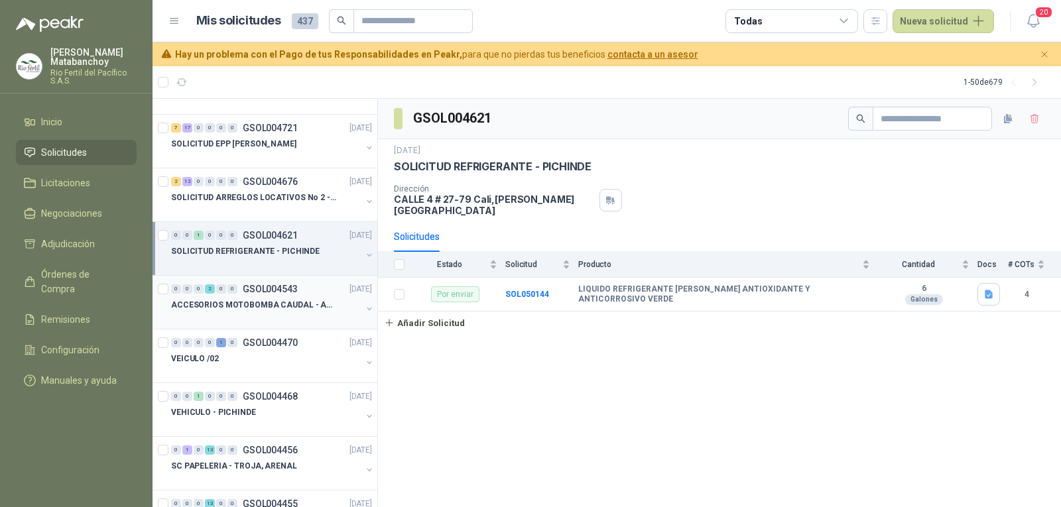
click at [259, 302] on p "ACCESORIOS MOTOBOMBA CAUDAL - ARENAL" at bounding box center [253, 305] width 165 height 13
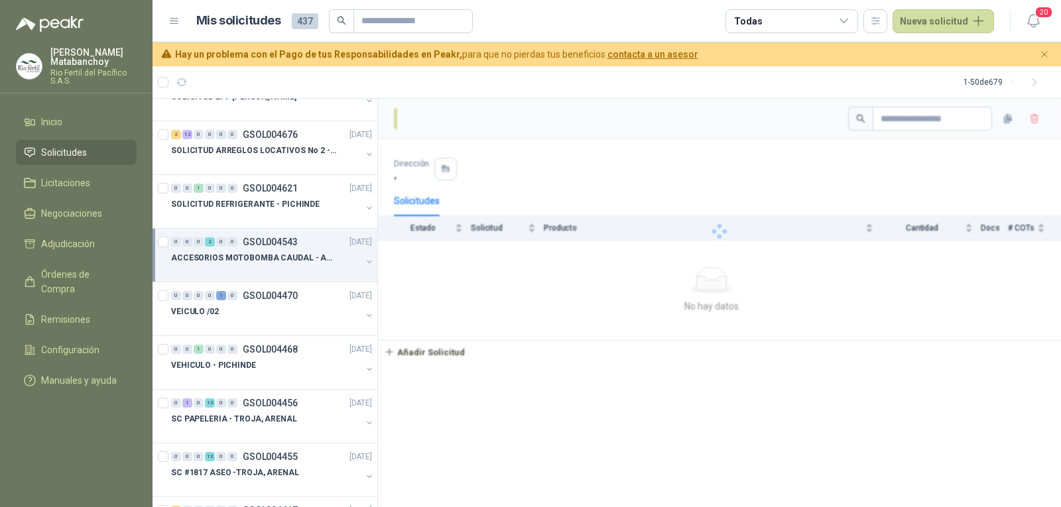
scroll to position [332, 0]
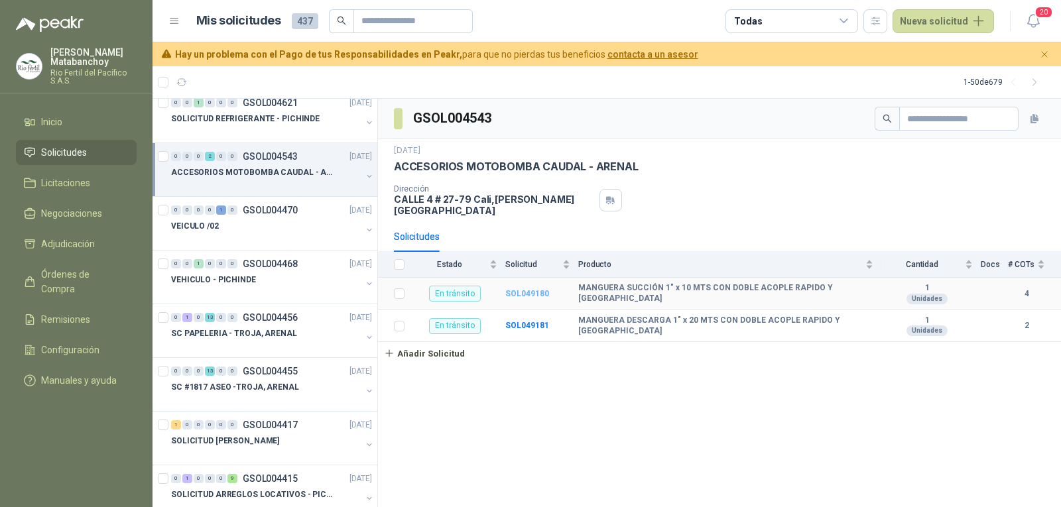
click at [546, 289] on b "SOL049180" at bounding box center [527, 293] width 44 height 9
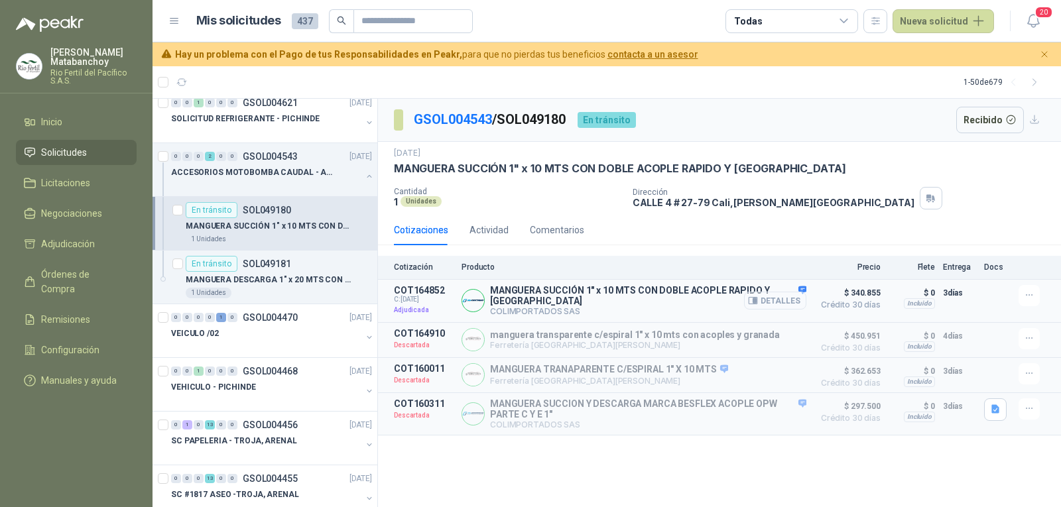
click at [749, 303] on button "Detalles" at bounding box center [775, 301] width 62 height 18
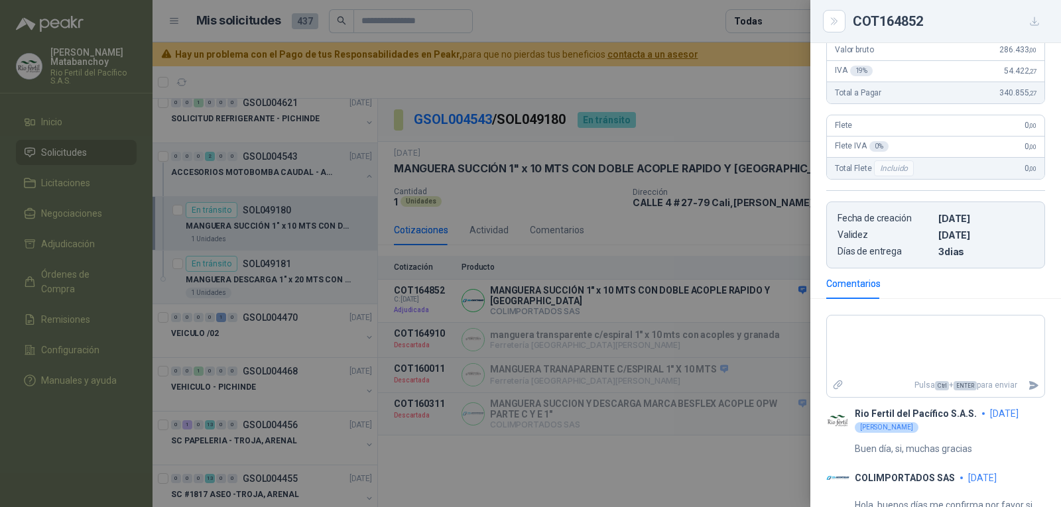
scroll to position [283, 0]
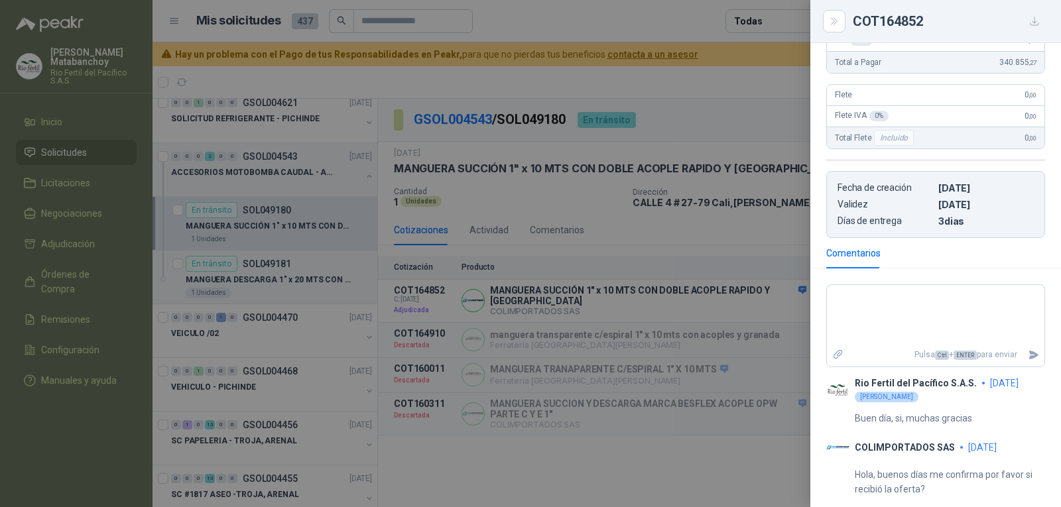
click at [566, 305] on div at bounding box center [530, 253] width 1061 height 507
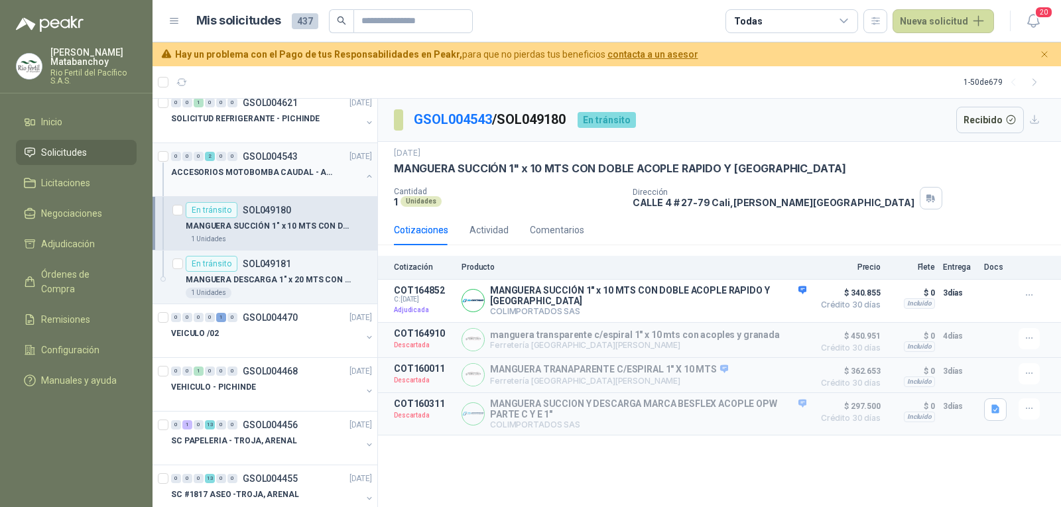
click at [364, 178] on button "button" at bounding box center [369, 176] width 11 height 11
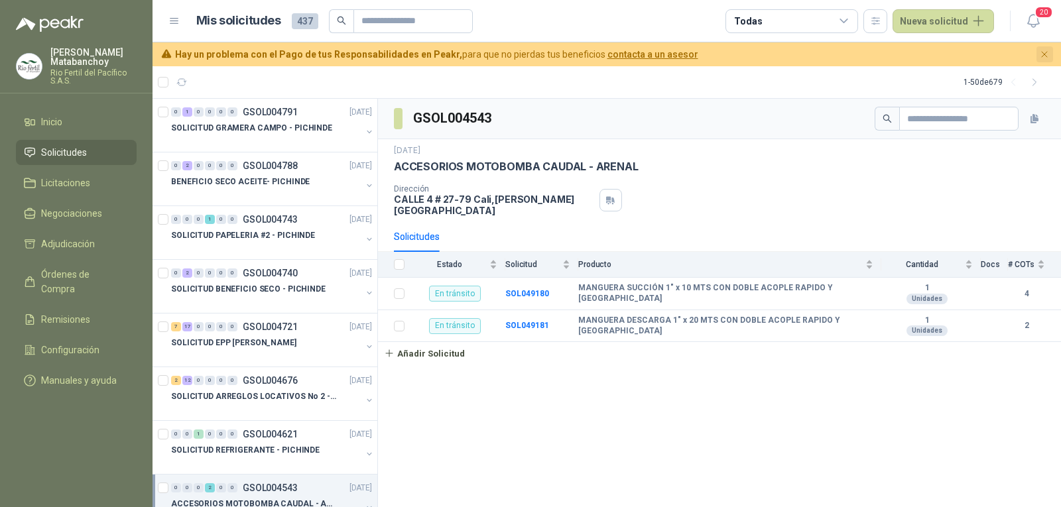
click at [1041, 52] on icon "Cerrar" at bounding box center [1044, 54] width 11 height 11
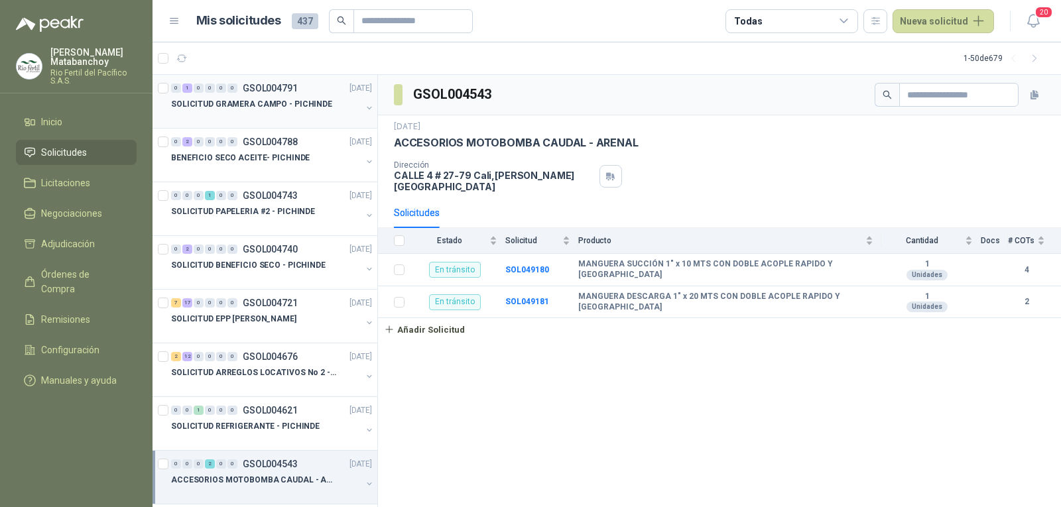
click at [263, 109] on p "SOLICITUD GRAMERA CAMPO - PICHINDE" at bounding box center [251, 104] width 161 height 13
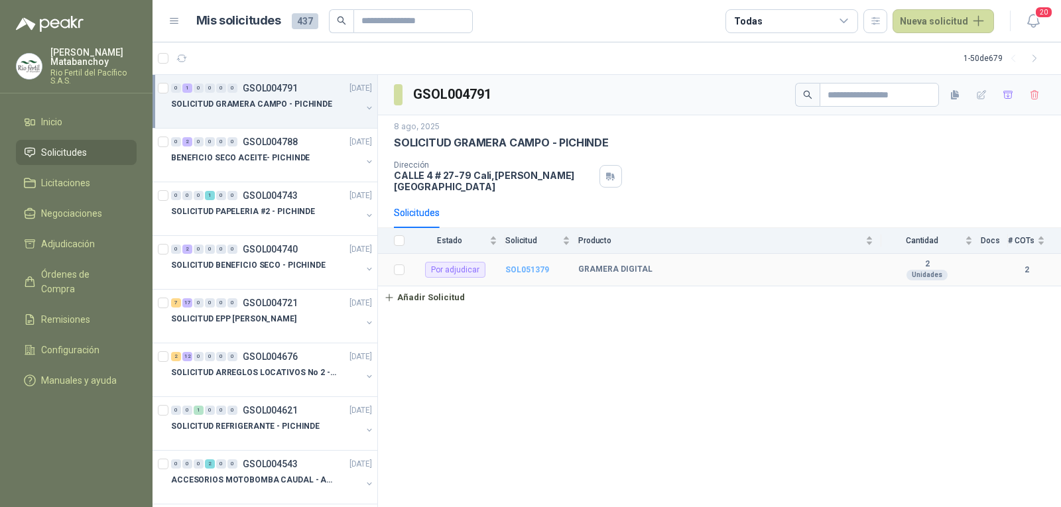
click at [541, 265] on b "SOL051379" at bounding box center [527, 269] width 44 height 9
